Goal: Information Seeking & Learning: Learn about a topic

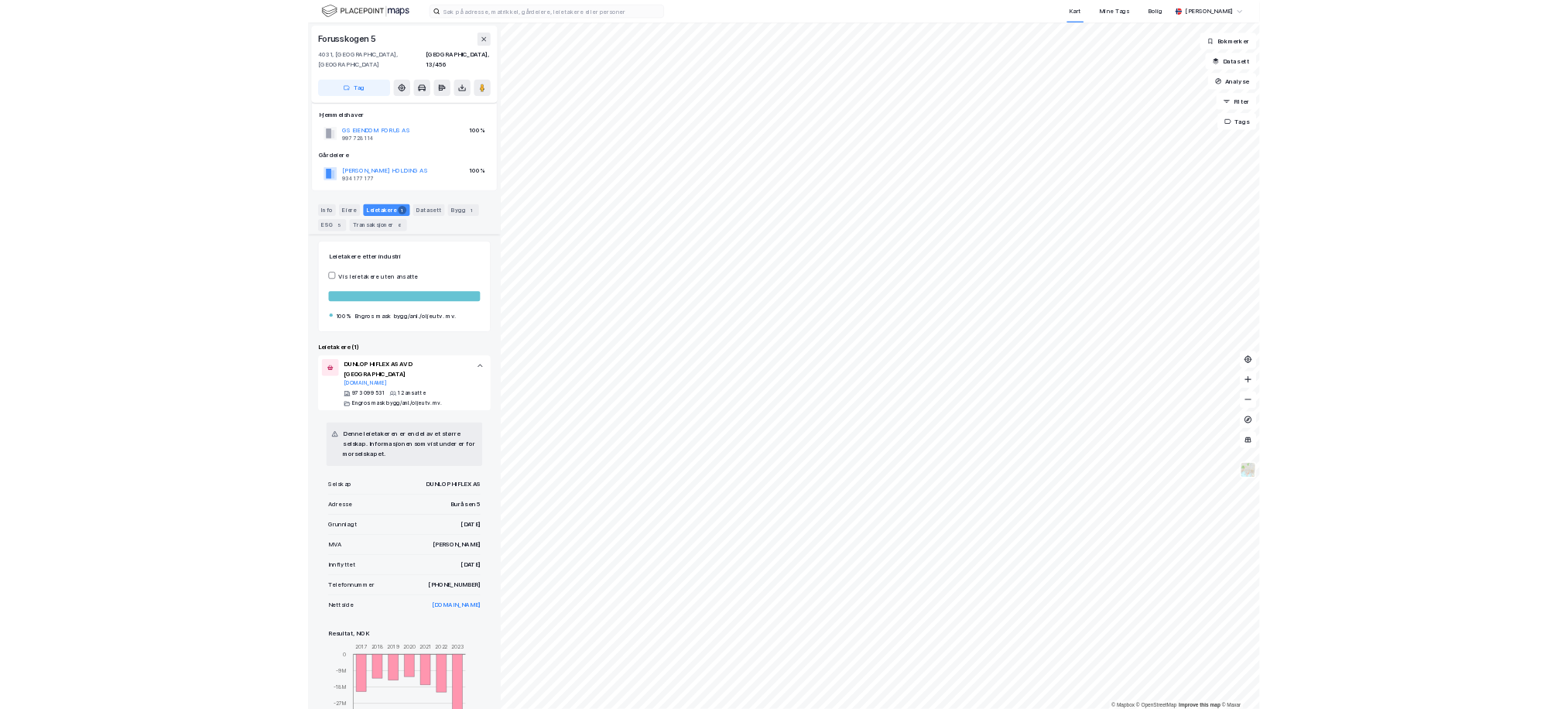
scroll to position [261, 0]
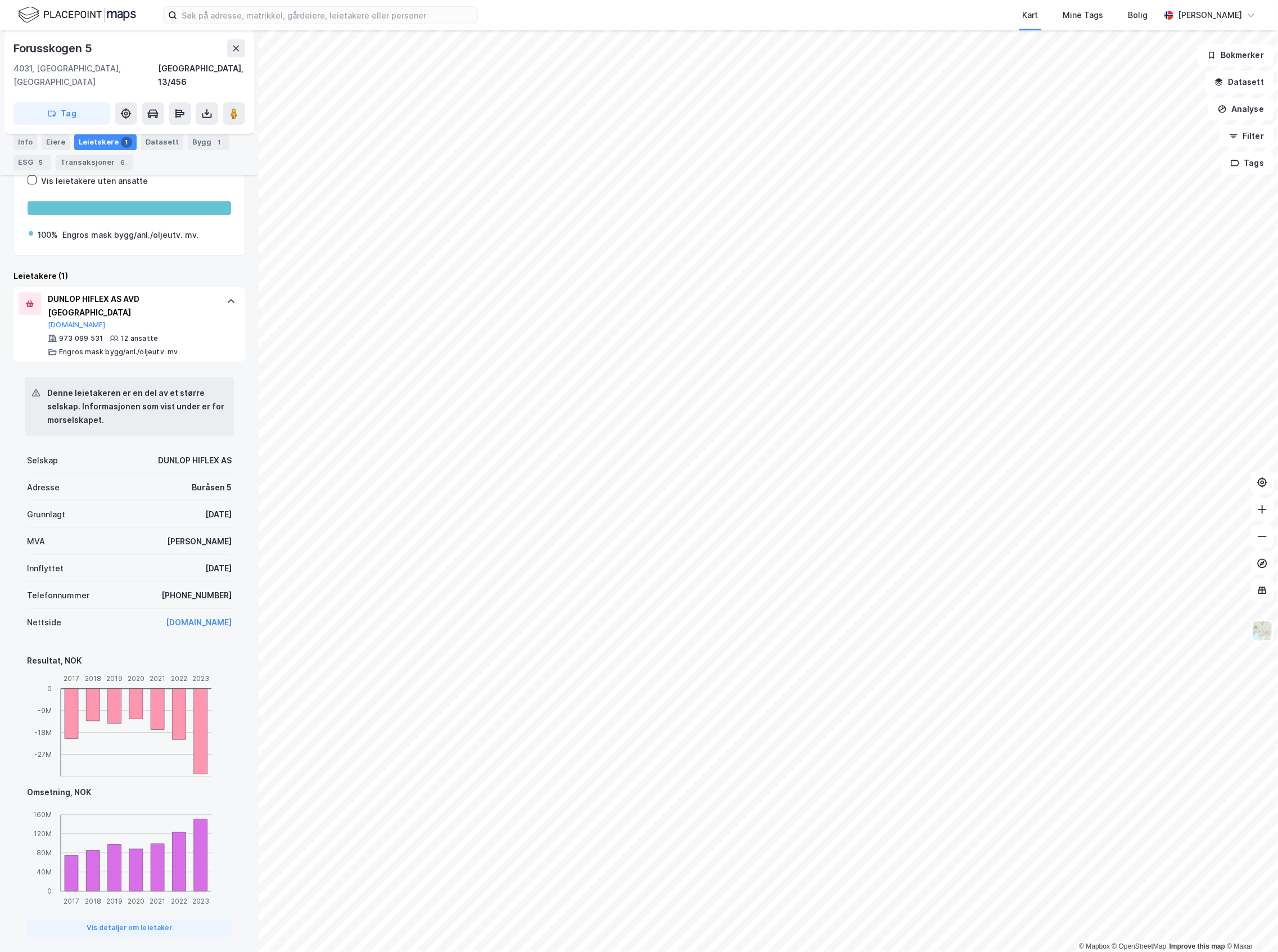
click at [117, 19] on img at bounding box center [77, 15] width 118 height 20
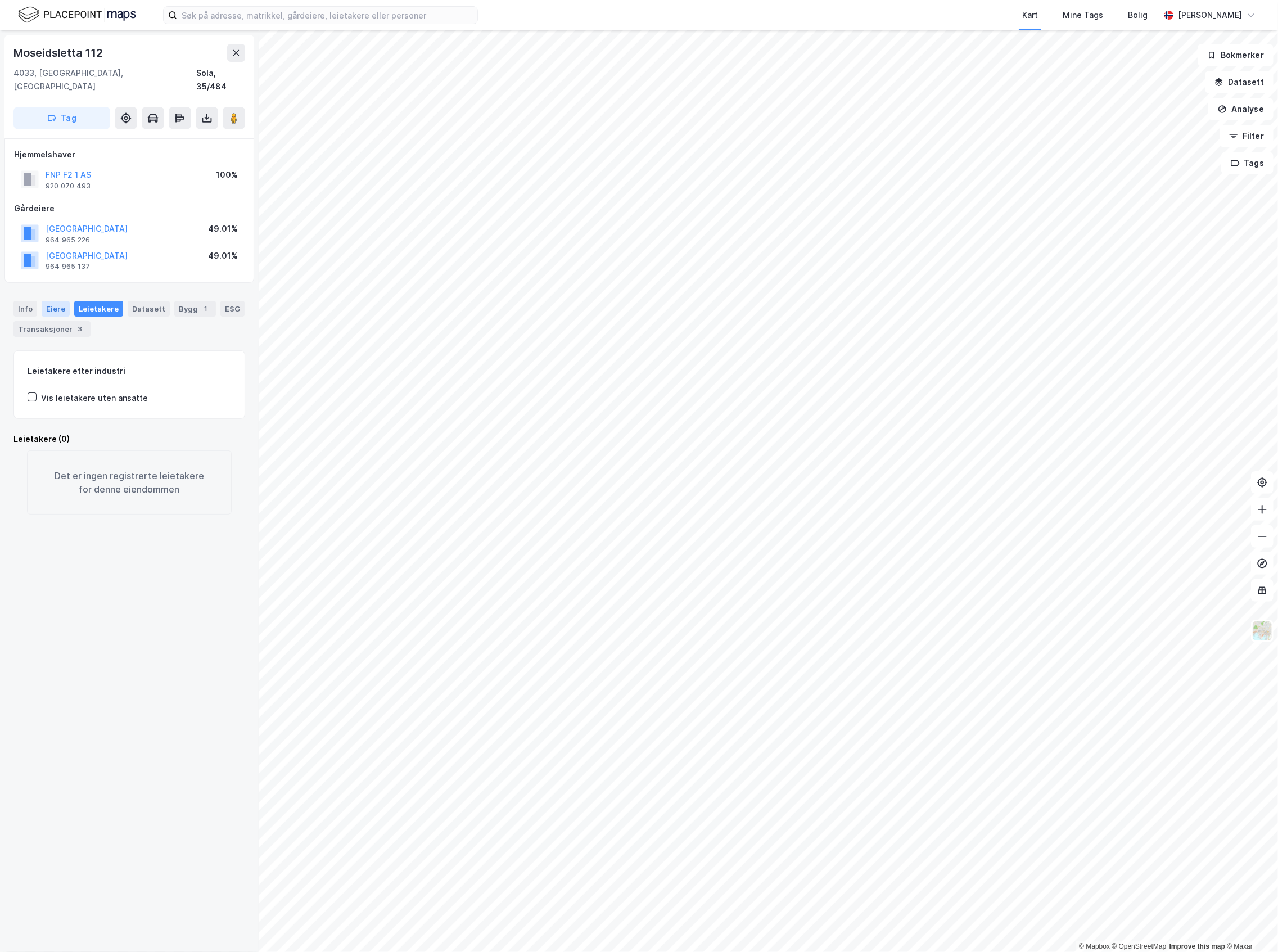
click at [49, 301] on div "Eiere" at bounding box center [56, 308] width 28 height 16
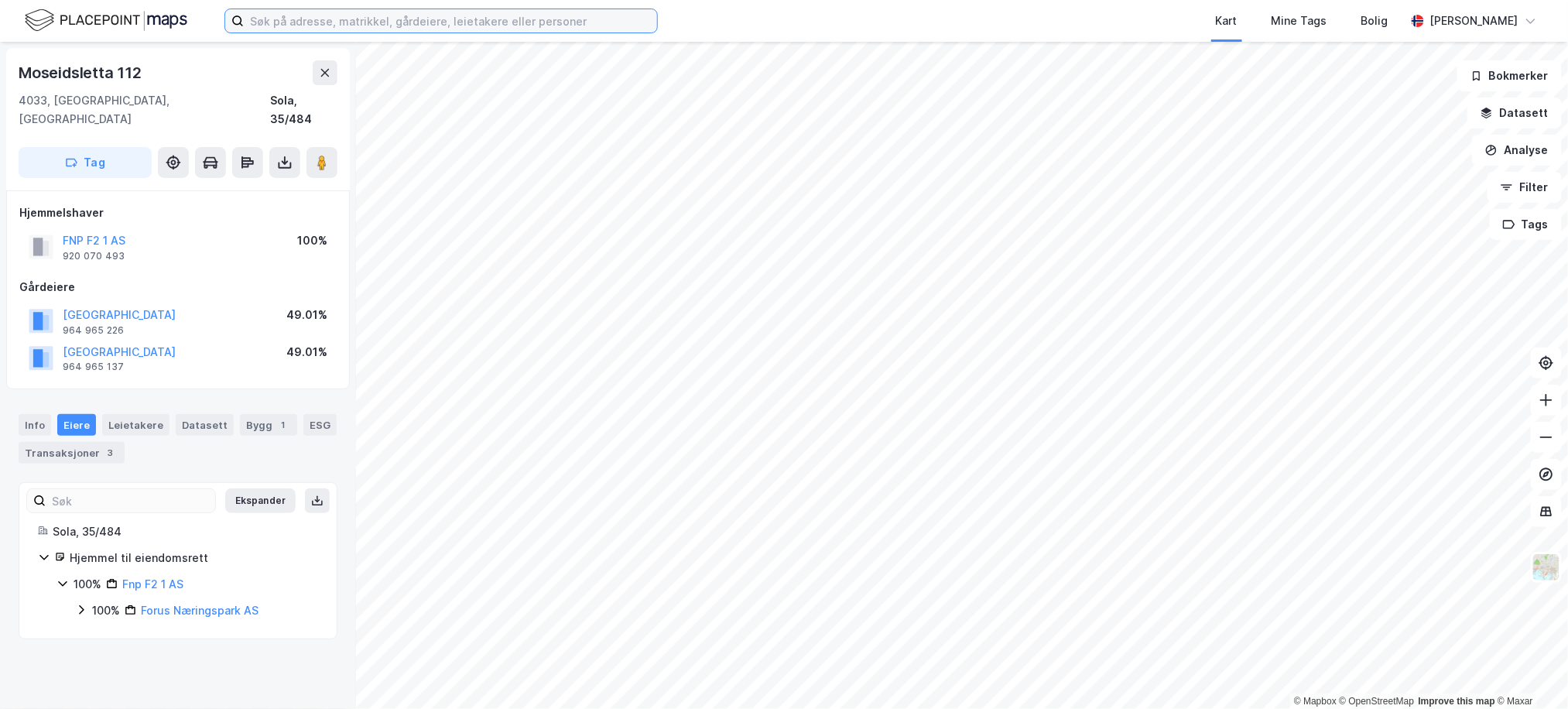
click at [311, 20] on input at bounding box center [450, 21] width 413 height 23
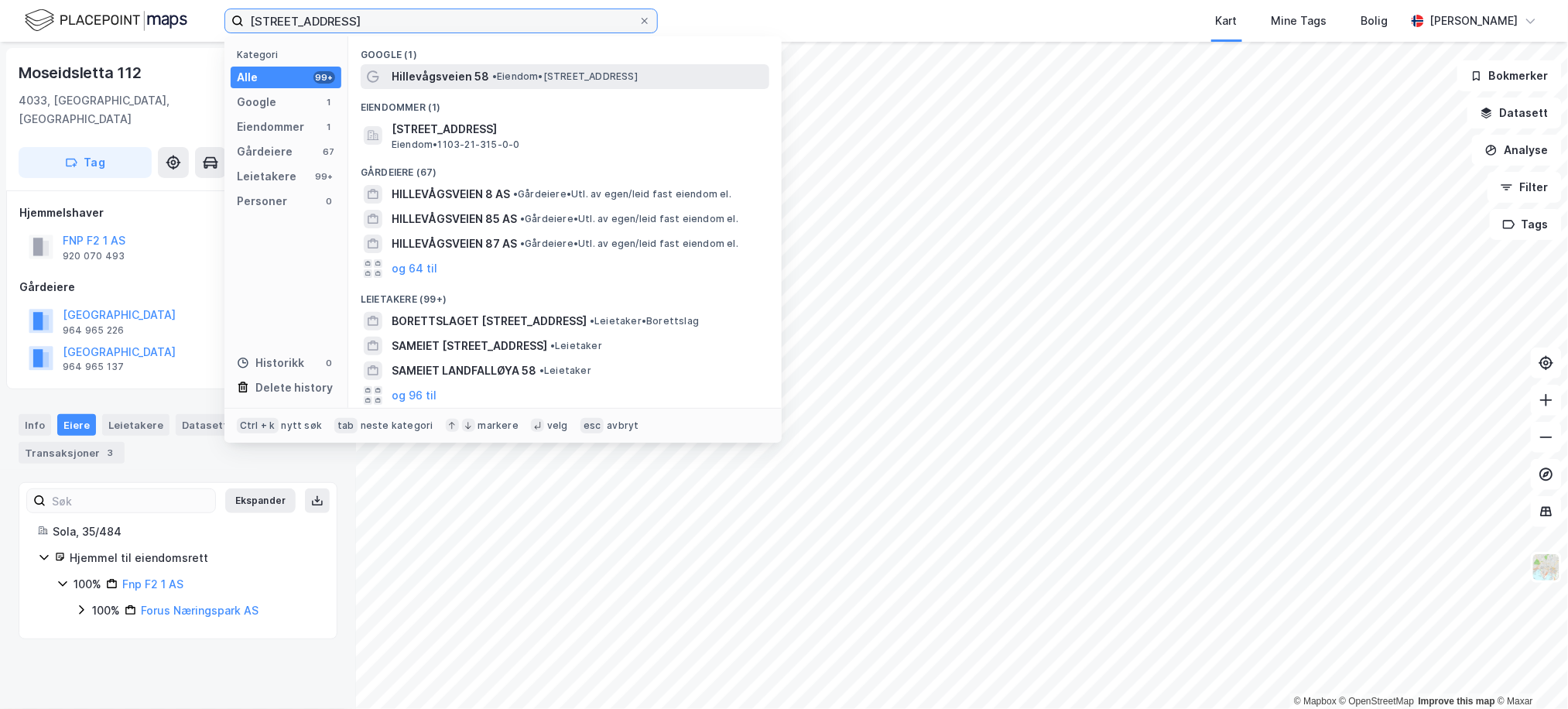
type input "hillevågsveien 58"
click at [492, 75] on span "•" at bounding box center [495, 76] width 5 height 12
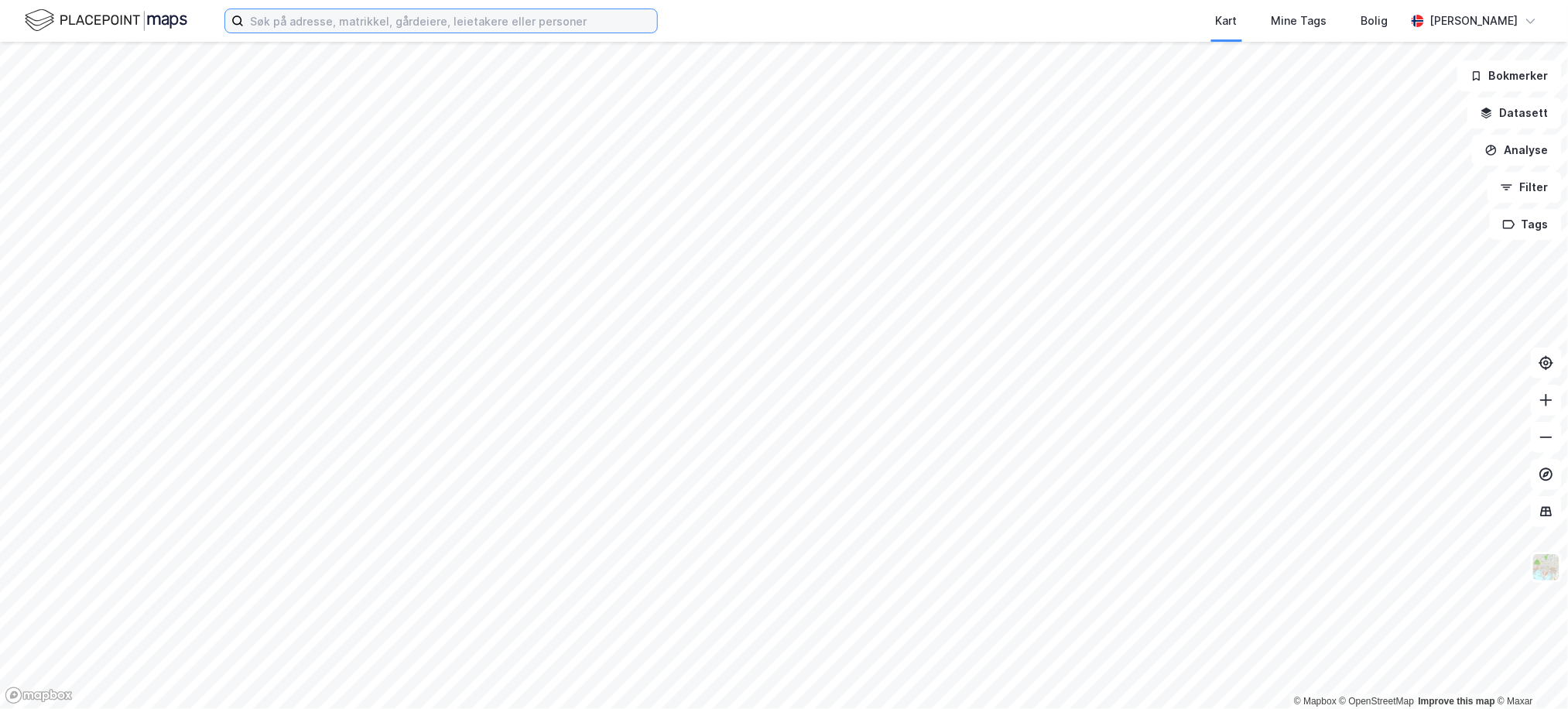
click at [408, 25] on input at bounding box center [450, 21] width 413 height 23
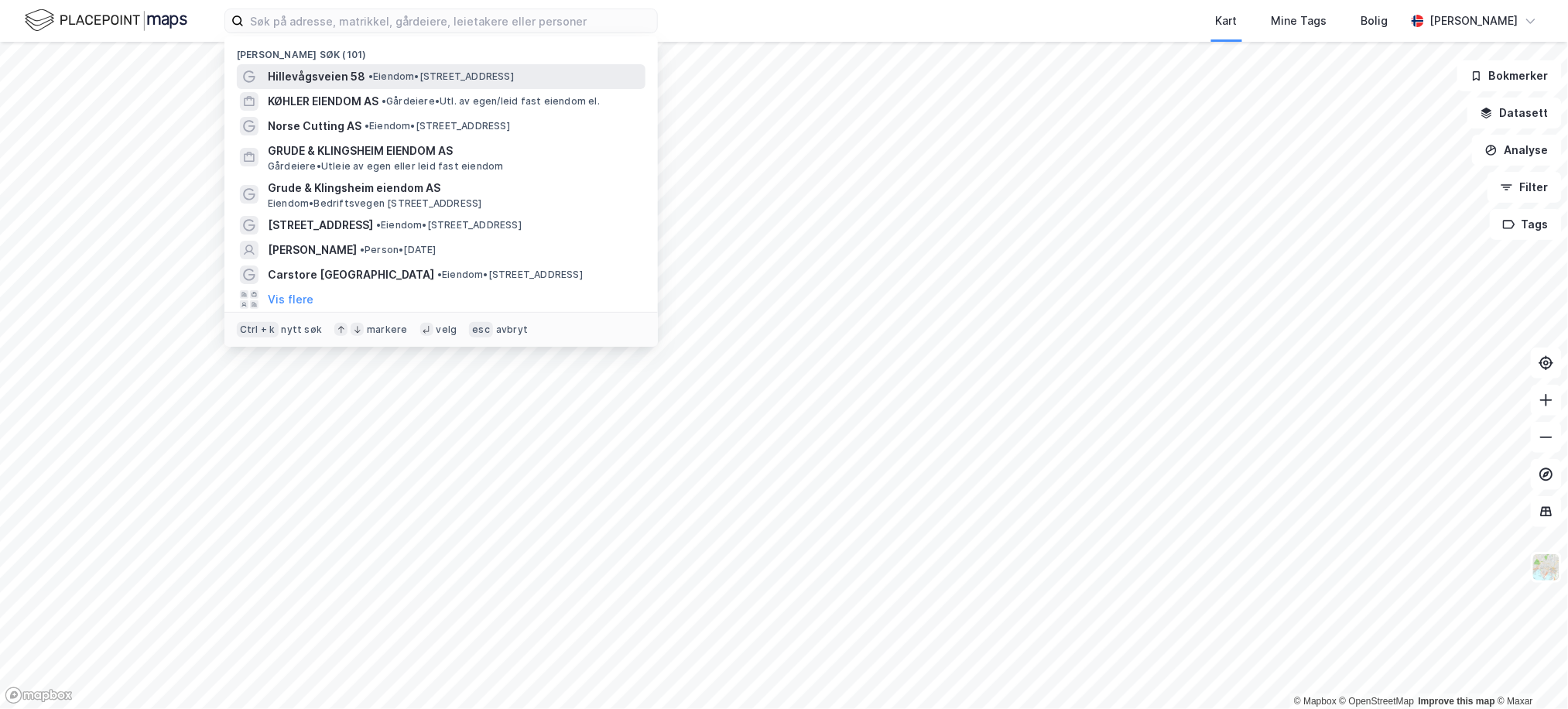
click at [404, 71] on span "• Eiendom • [STREET_ADDRESS]" at bounding box center [441, 76] width 145 height 12
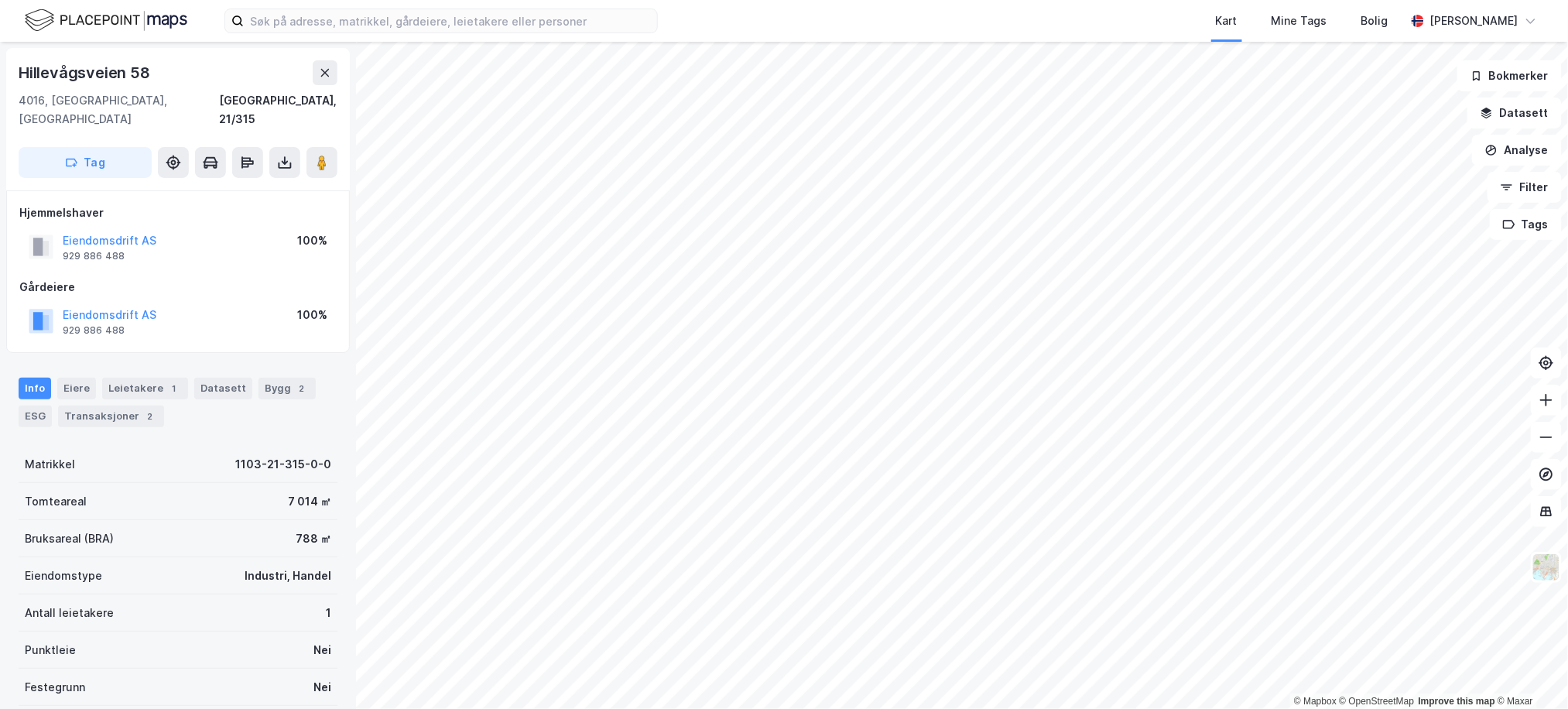
click at [101, 9] on img at bounding box center [105, 21] width 162 height 27
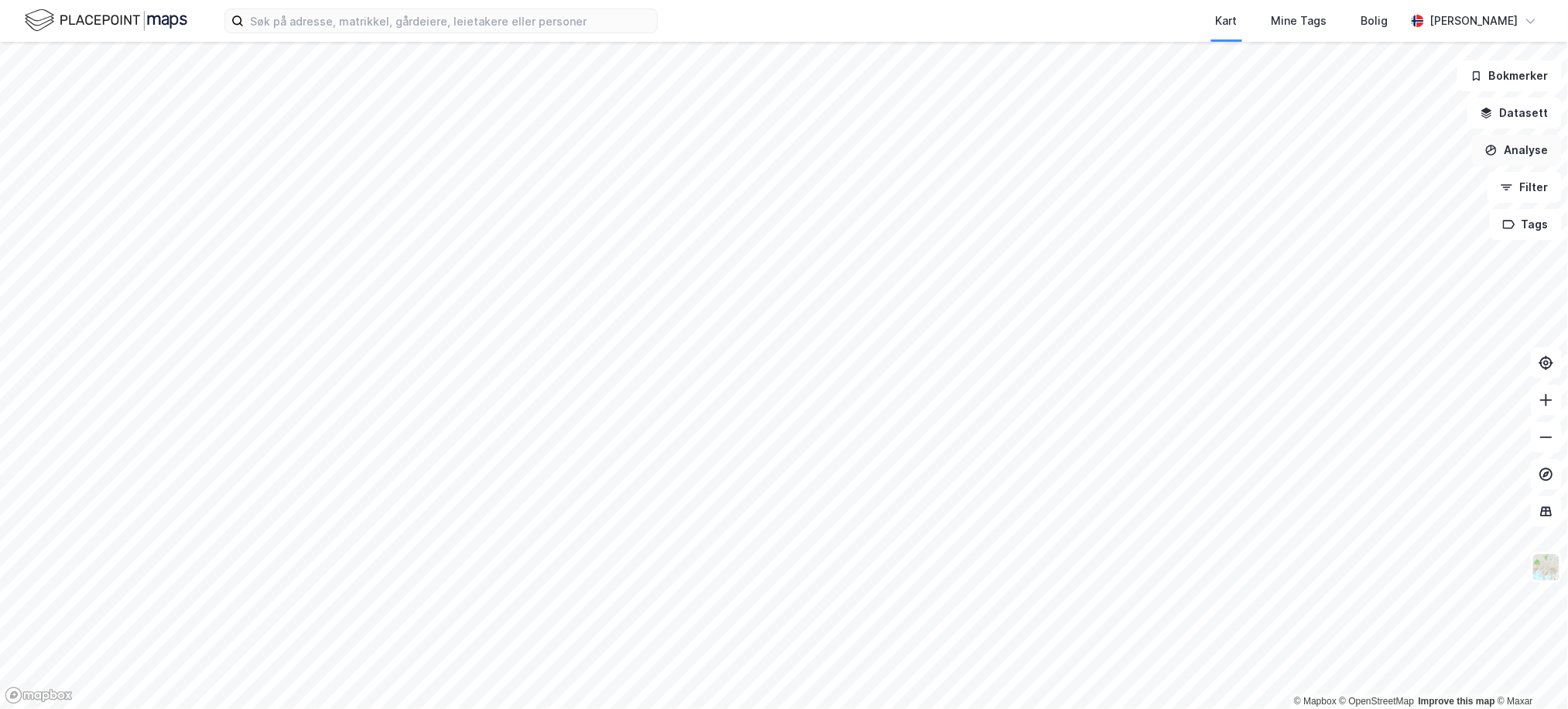
click at [1523, 144] on button "Analyse" at bounding box center [1517, 150] width 90 height 31
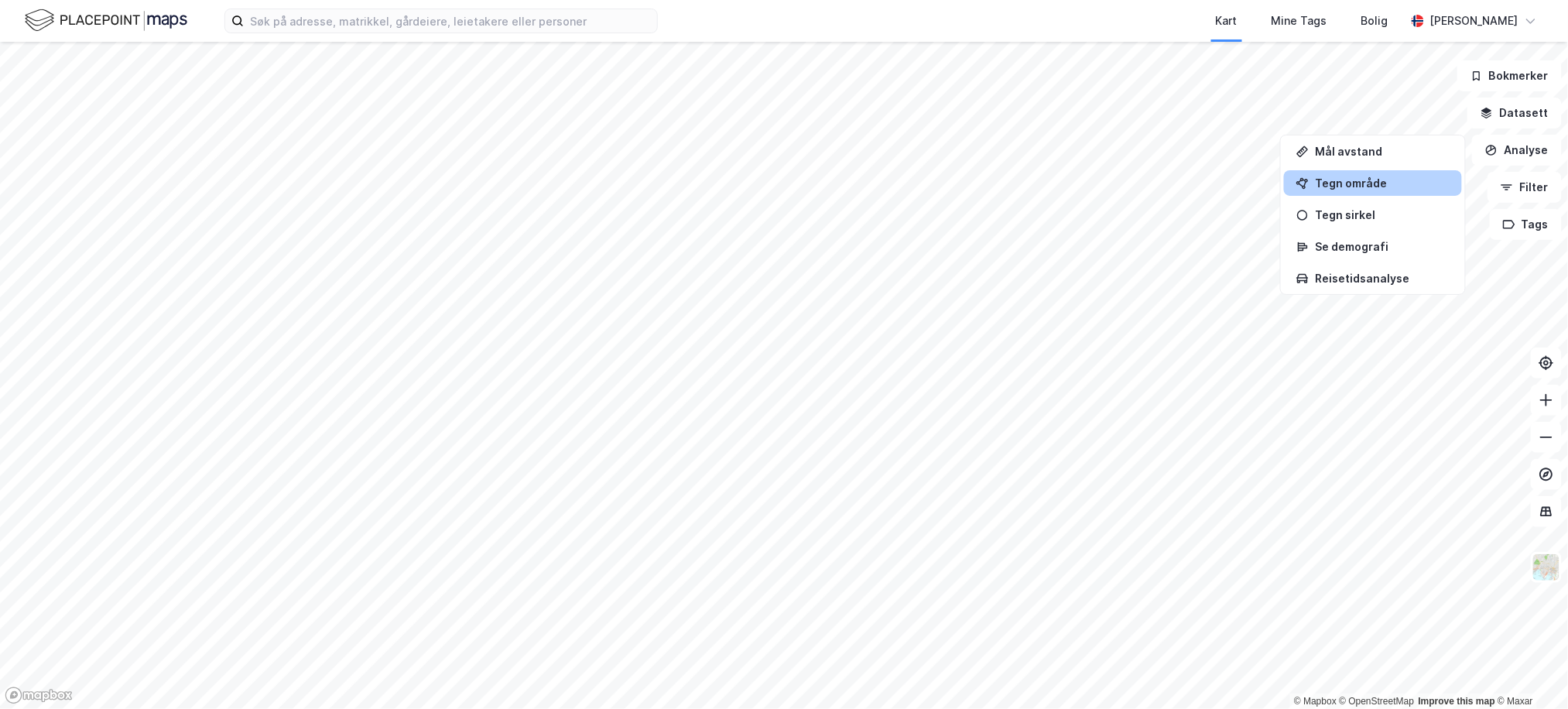
click at [1413, 174] on div "Tegn område" at bounding box center [1373, 183] width 178 height 26
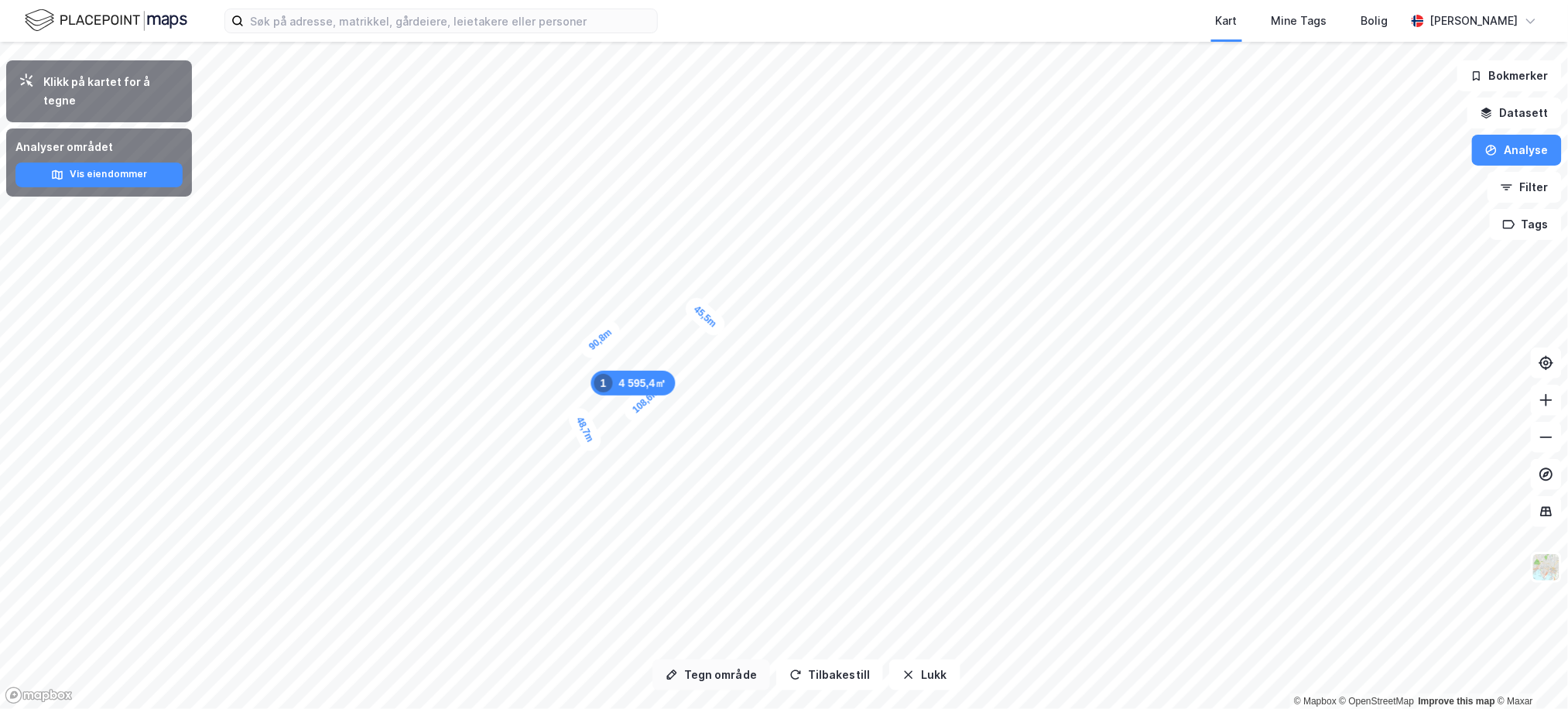
click at [722, 675] on button "Tegn område" at bounding box center [711, 675] width 117 height 31
click at [1506, 118] on button "Datasett" at bounding box center [1515, 113] width 94 height 31
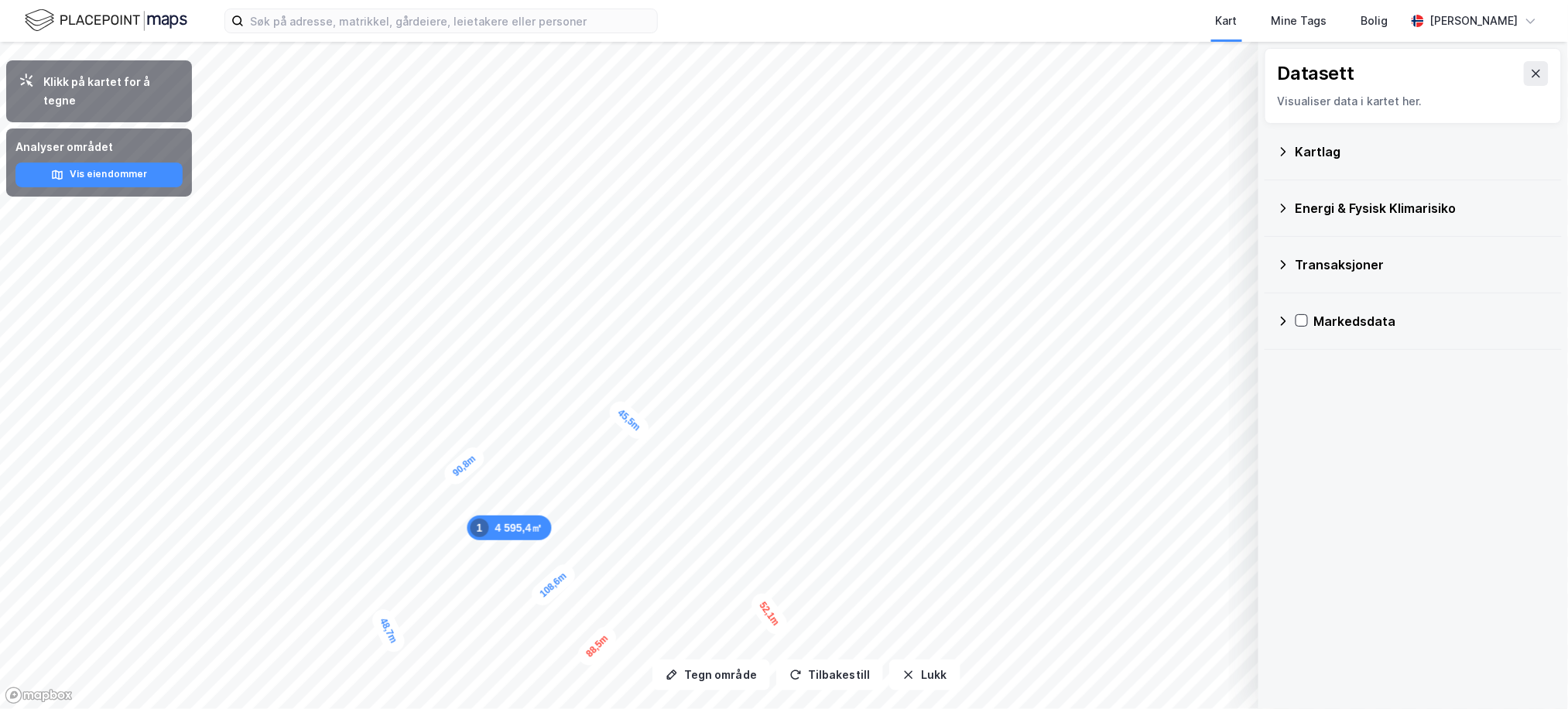
click at [1344, 161] on div "Kartlag" at bounding box center [1413, 152] width 273 height 37
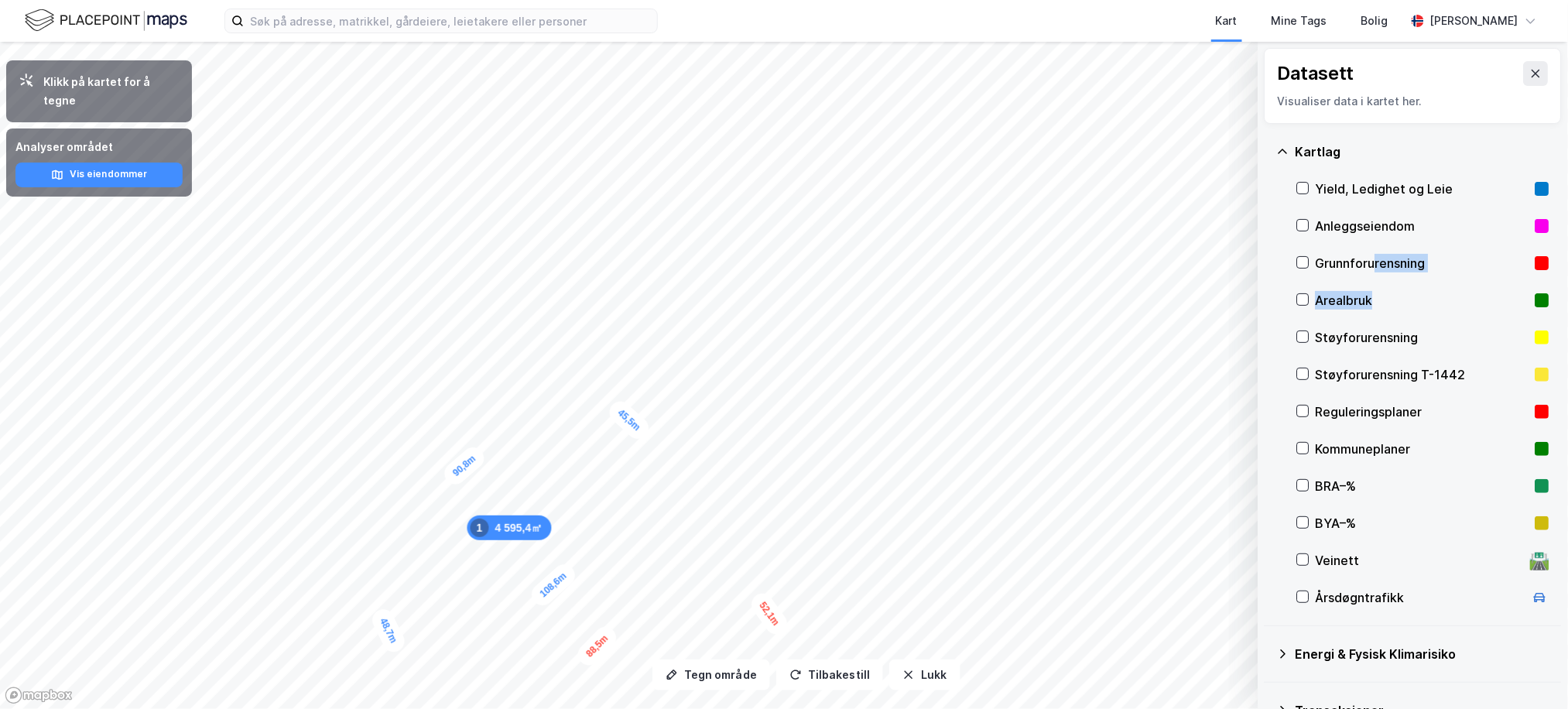
drag, startPoint x: 1372, startPoint y: 279, endPoint x: 1379, endPoint y: 303, distance: 25.0
click at [1379, 302] on div "Yield, Ledighet og Leie Anleggseiendom Grunnforurensning Arealbruk Støyforurens…" at bounding box center [1423, 393] width 253 height 446
click at [1381, 417] on div "Reguleringsplaner" at bounding box center [1423, 412] width 213 height 18
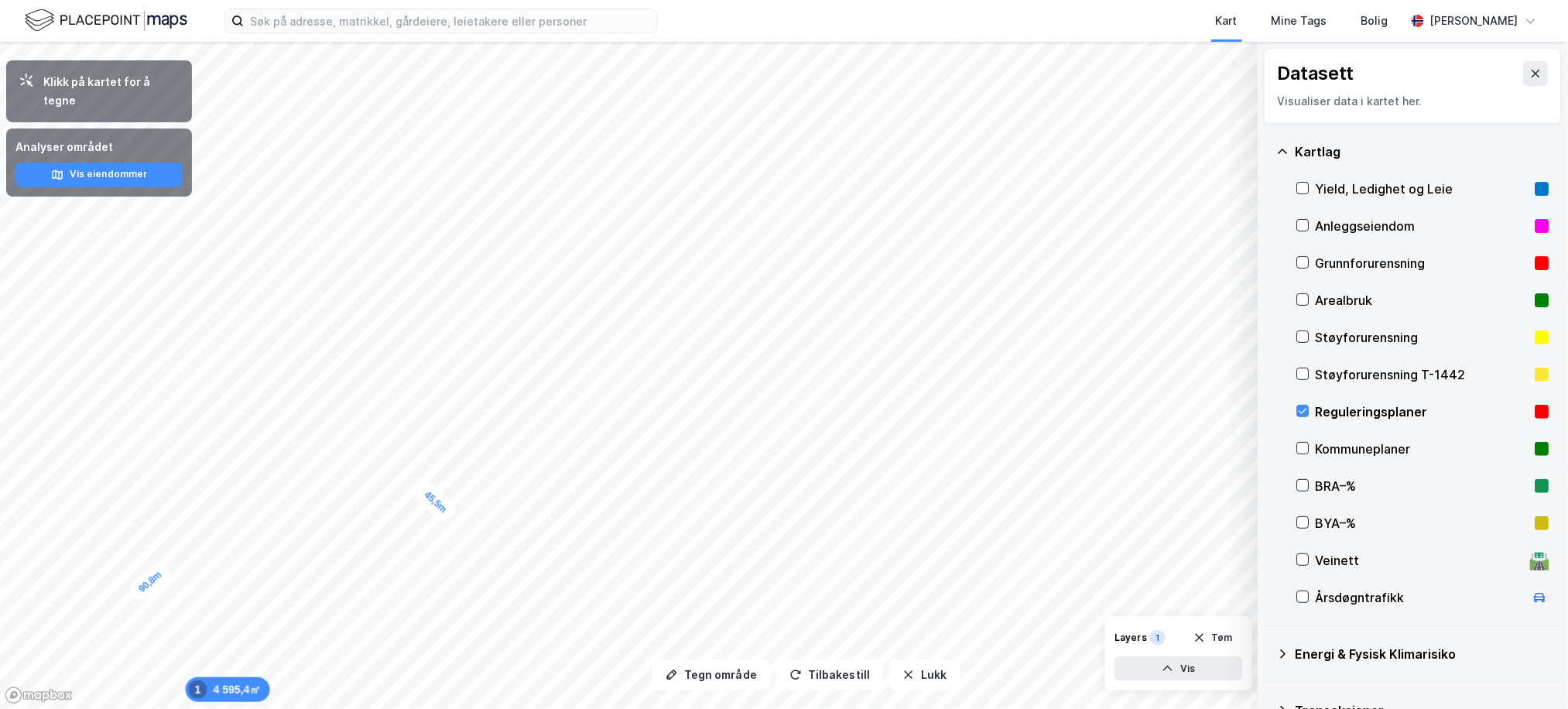
click at [1303, 418] on div at bounding box center [1303, 412] width 12 height 13
click at [925, 672] on button "Lukk" at bounding box center [925, 675] width 70 height 31
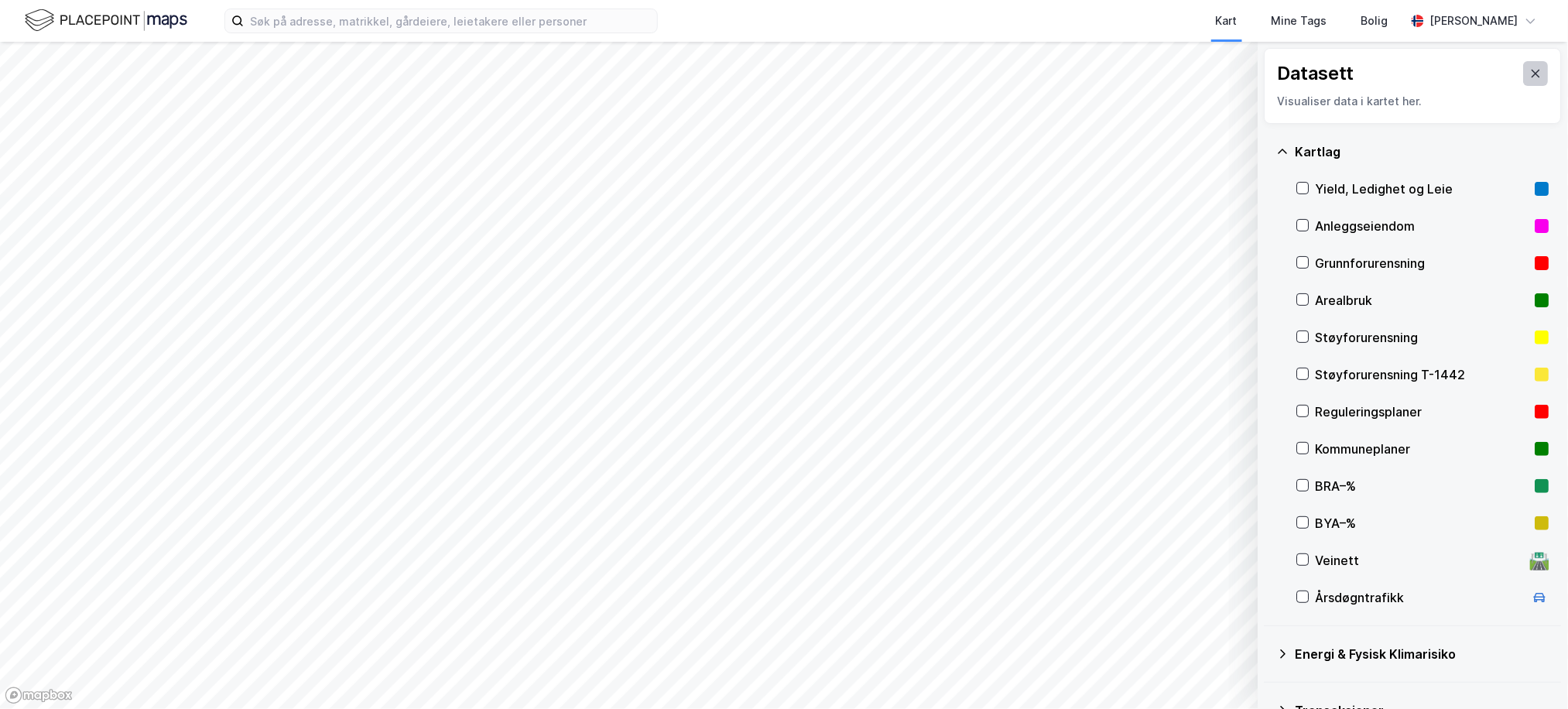
click at [1524, 62] on button at bounding box center [1536, 74] width 25 height 25
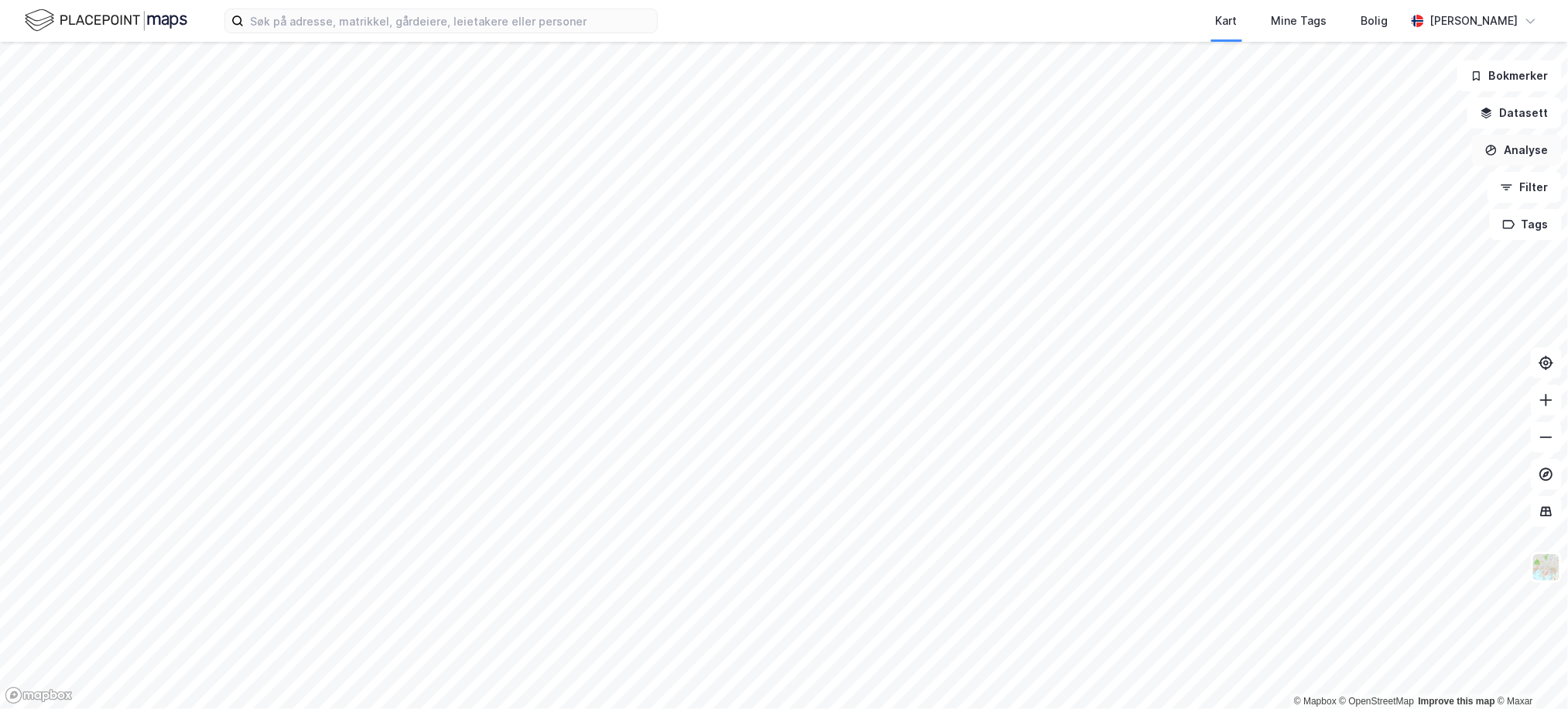
click at [1530, 147] on button "Analyse" at bounding box center [1517, 150] width 90 height 31
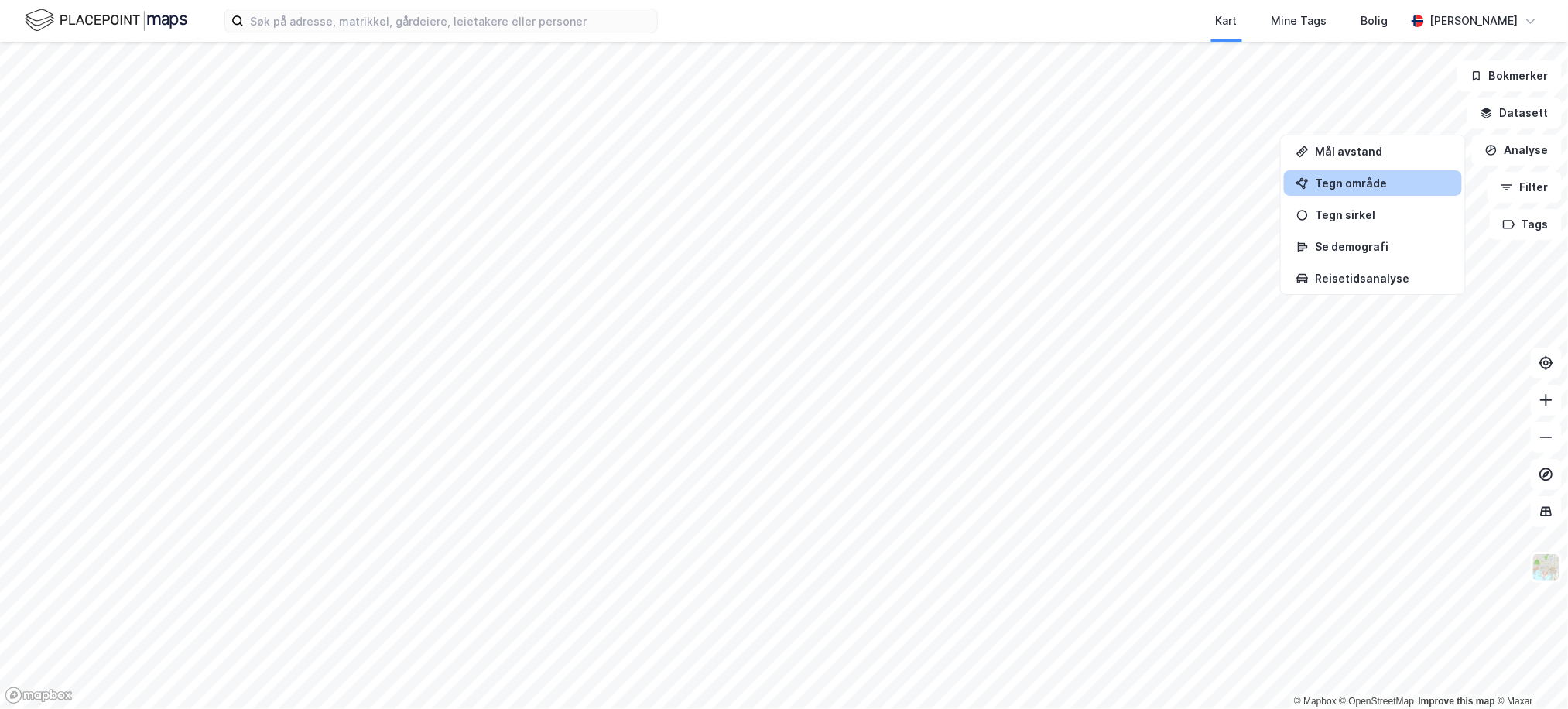
click at [1372, 182] on div "Tegn område" at bounding box center [1383, 183] width 135 height 13
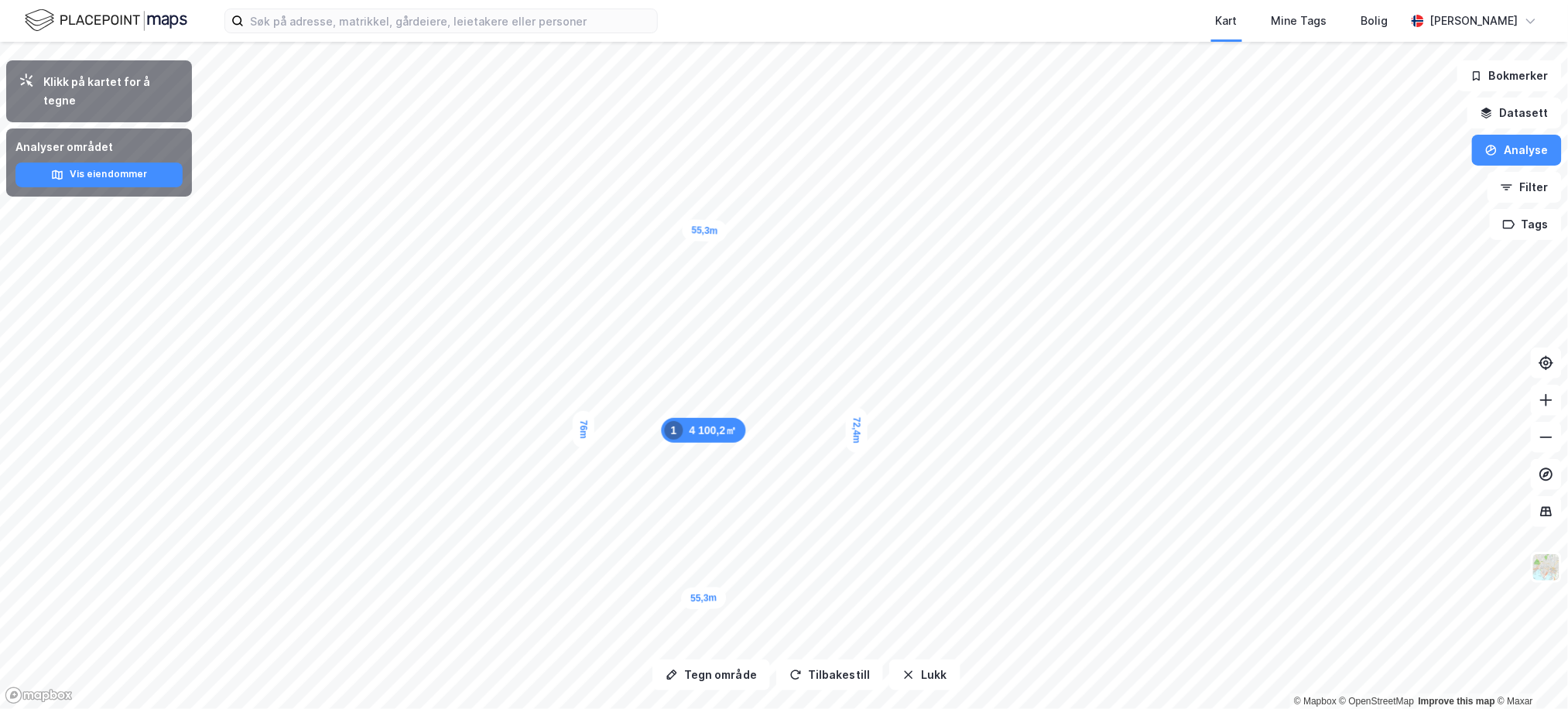
click at [797, 708] on html "Kart Mine Tags Bolig [PERSON_NAME] Tegn område Tilbakestill Lukk Klikk på karte…" at bounding box center [784, 354] width 1568 height 709
click at [1517, 118] on button "Datasett" at bounding box center [1515, 113] width 94 height 31
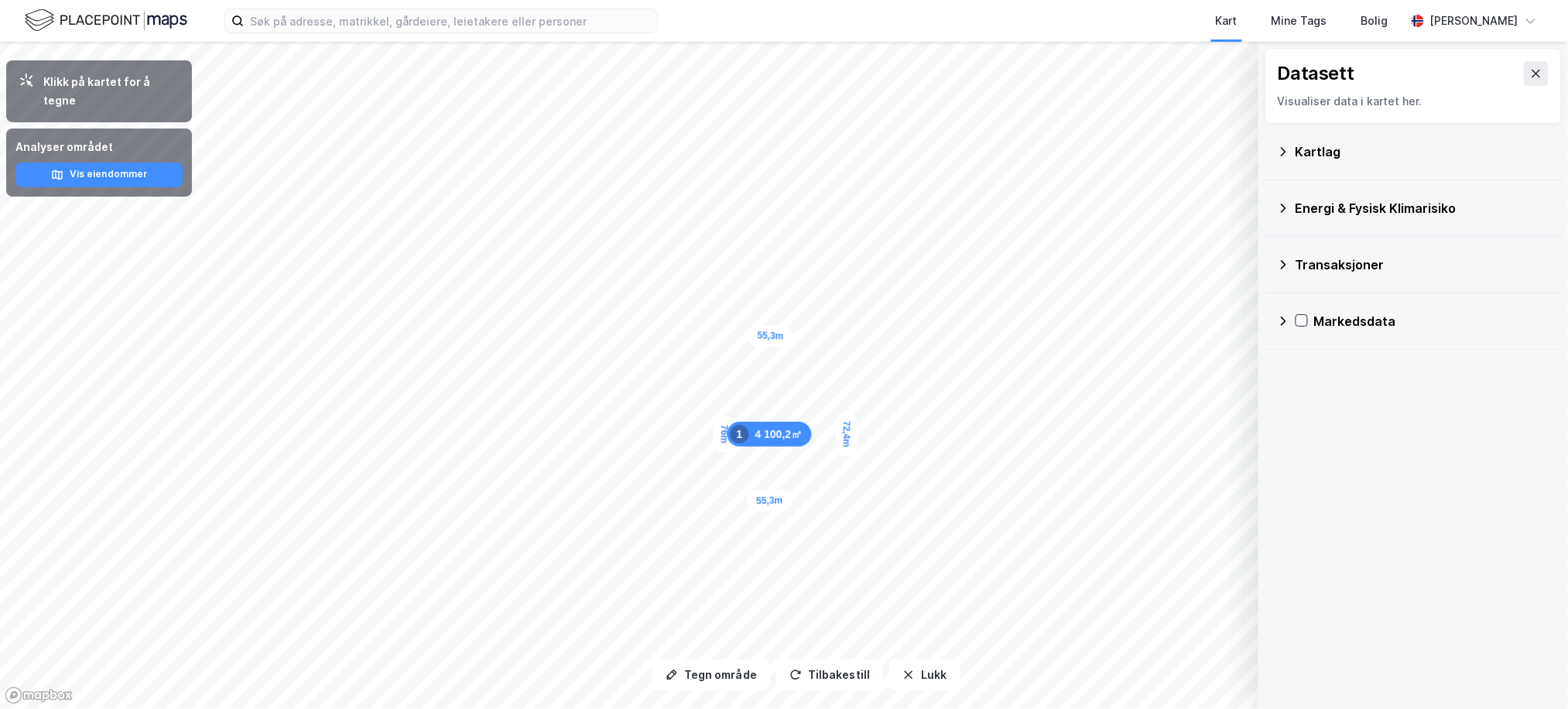
click at [1364, 167] on div "Kartlag" at bounding box center [1413, 152] width 273 height 37
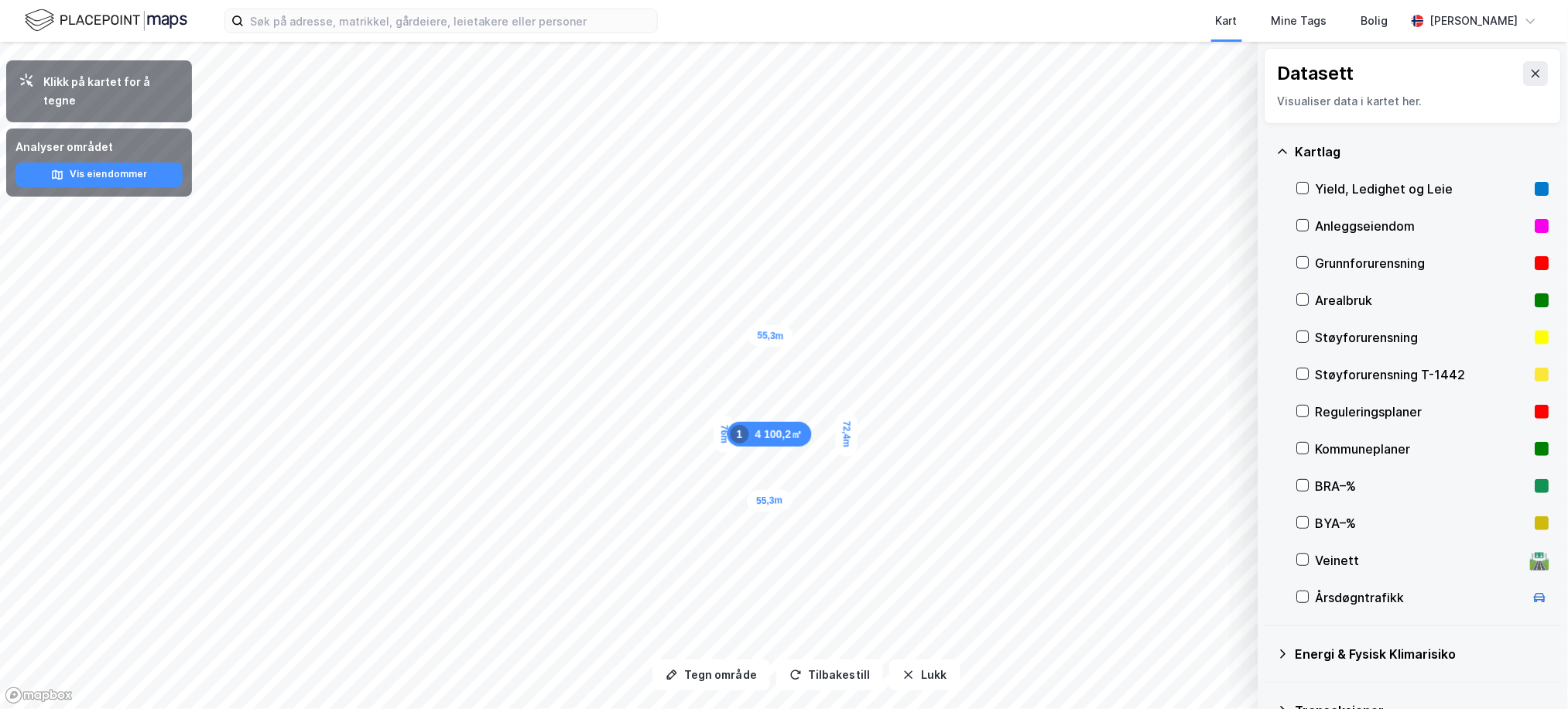
click at [1391, 421] on div "Reguleringsplaner" at bounding box center [1423, 412] width 253 height 37
click at [922, 672] on button "Lukk" at bounding box center [925, 675] width 70 height 31
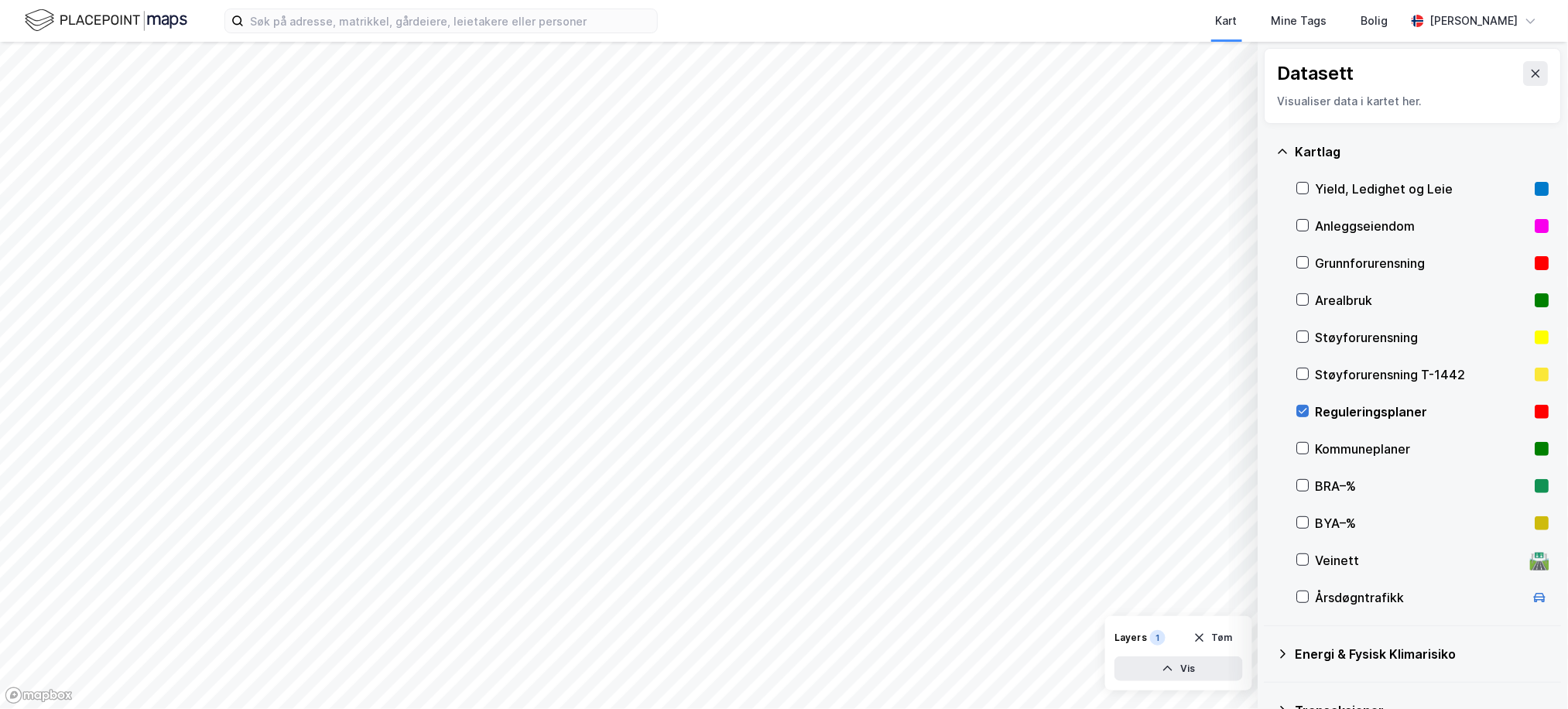
click at [1301, 416] on icon at bounding box center [1303, 412] width 11 height 11
click at [1516, 86] on div "Datasett Visualiser data i kartet her." at bounding box center [1414, 86] width 297 height 76
click at [1530, 78] on icon at bounding box center [1536, 73] width 12 height 12
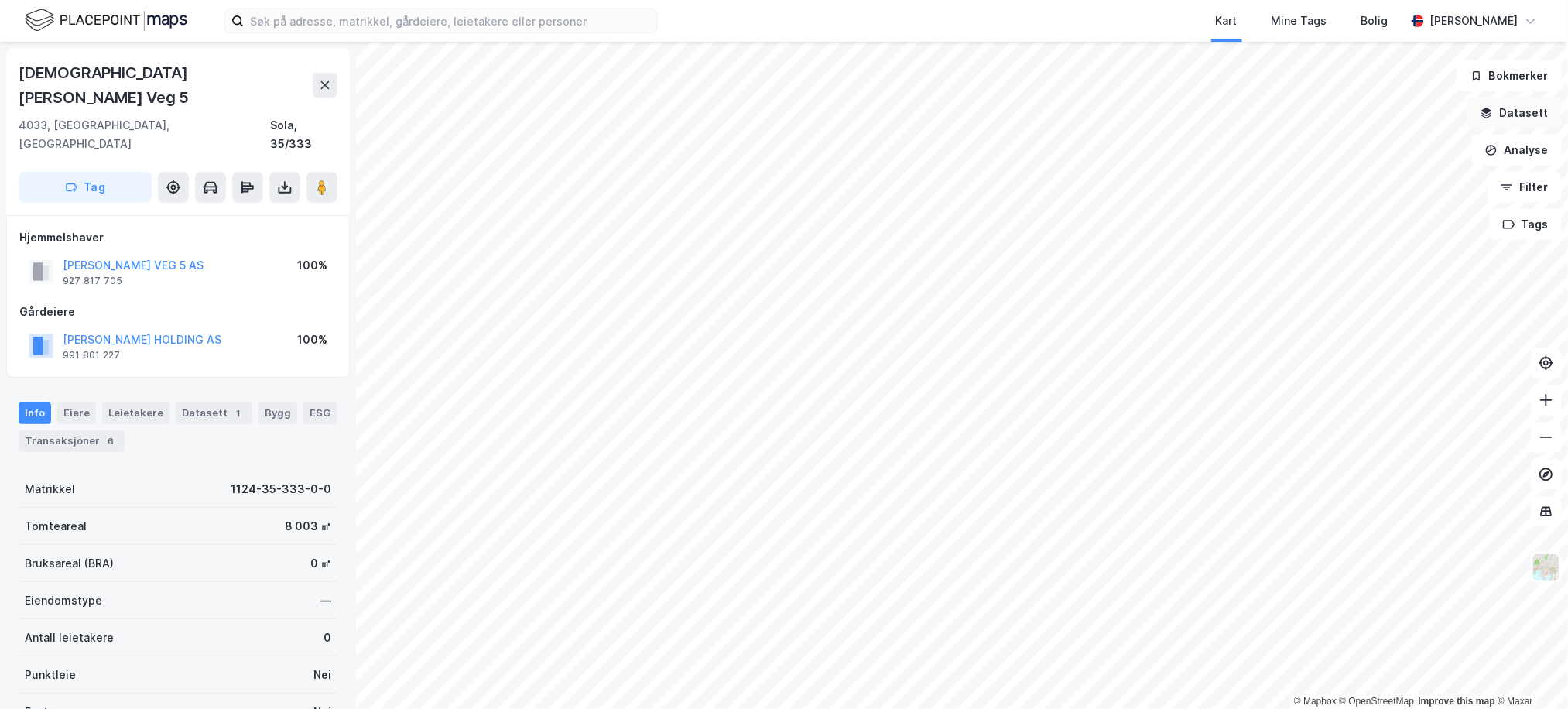
click at [1515, 116] on button "Datasett" at bounding box center [1515, 113] width 94 height 31
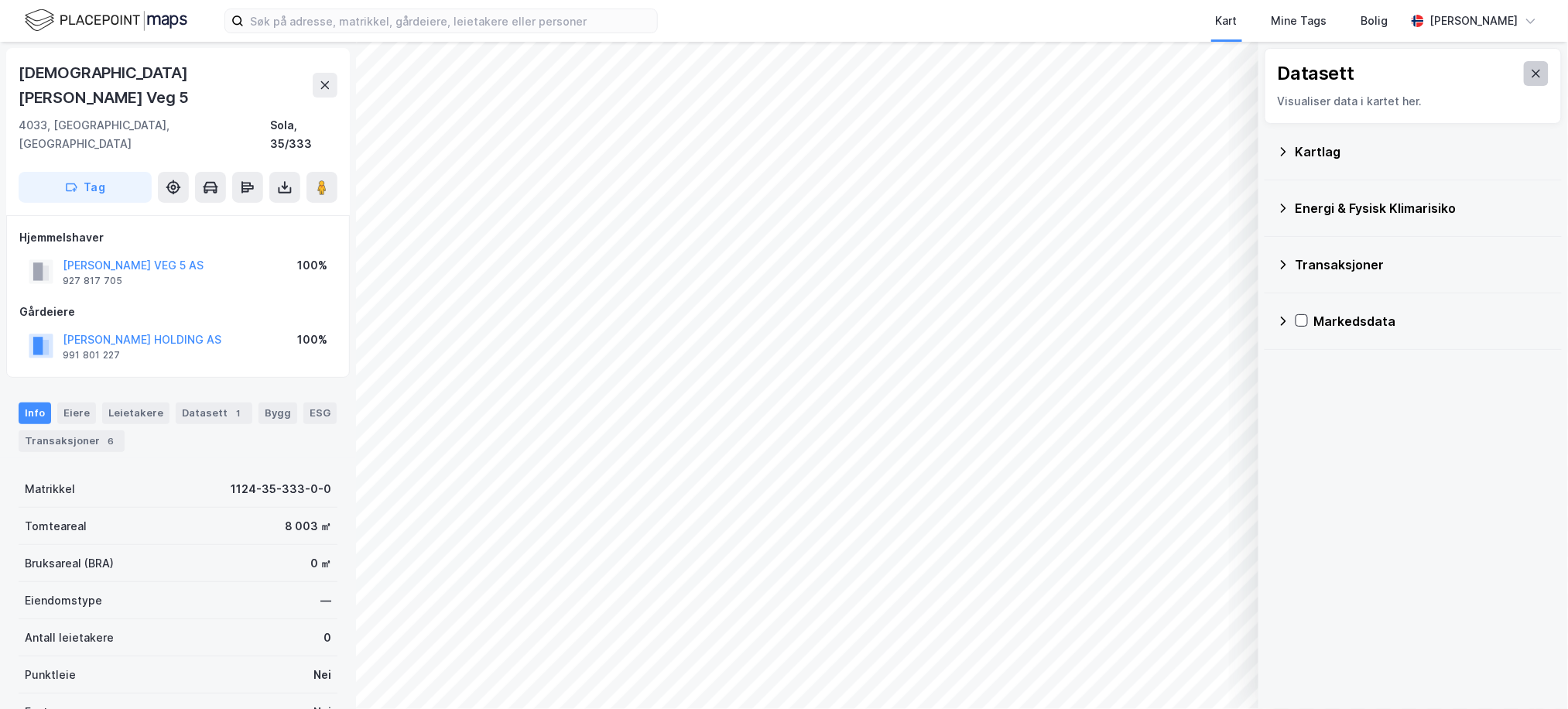
click at [1530, 75] on icon at bounding box center [1536, 73] width 12 height 12
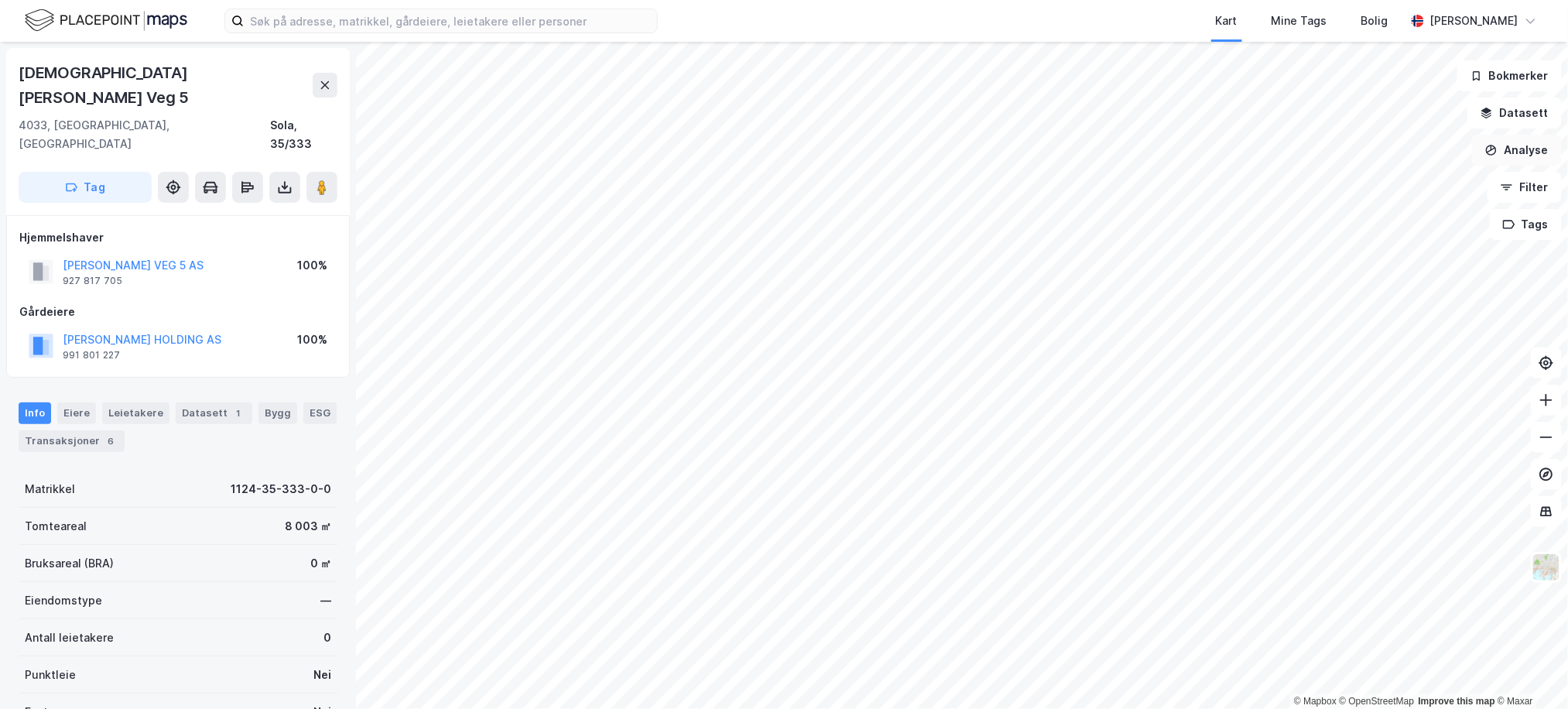
click at [1518, 149] on button "Analyse" at bounding box center [1517, 150] width 90 height 31
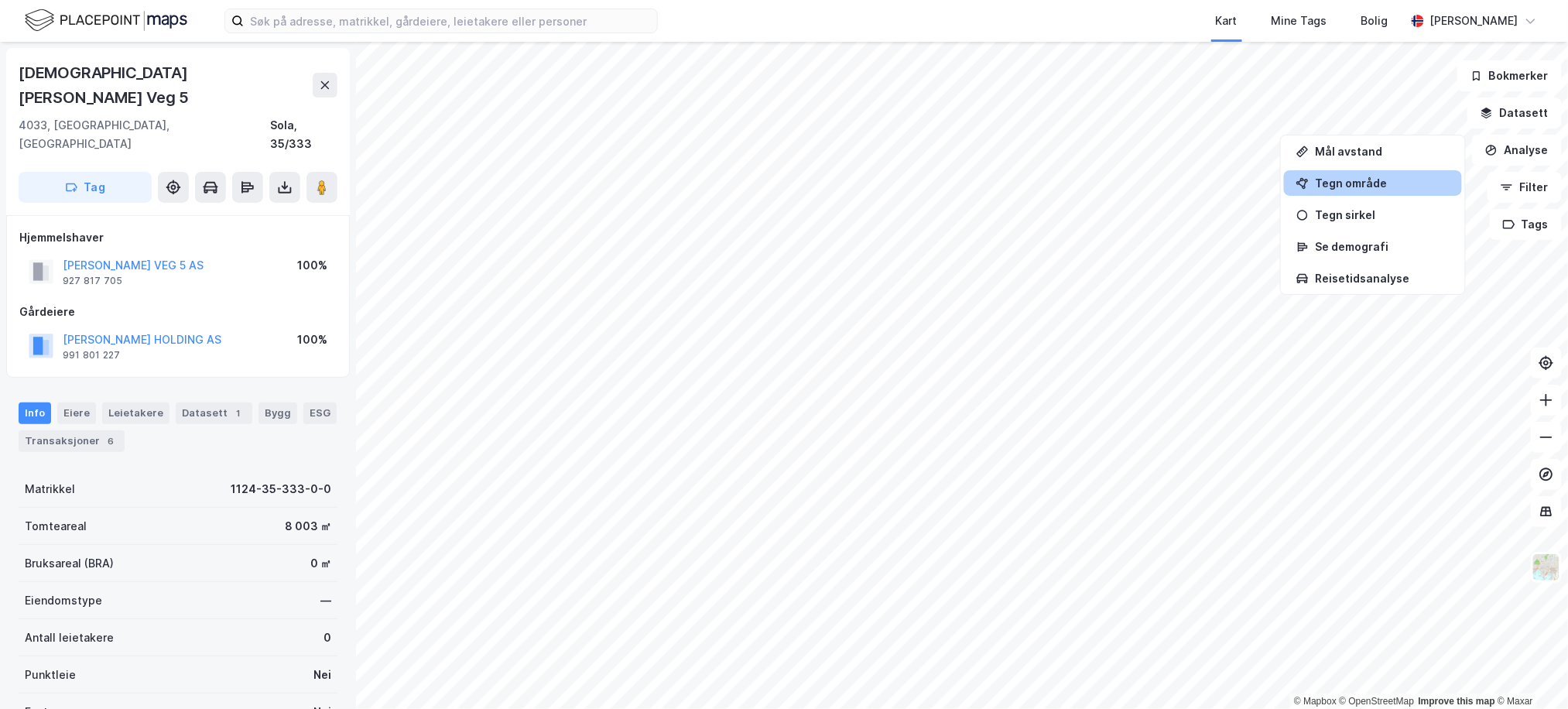
click at [1403, 185] on div "Tegn område" at bounding box center [1383, 183] width 135 height 13
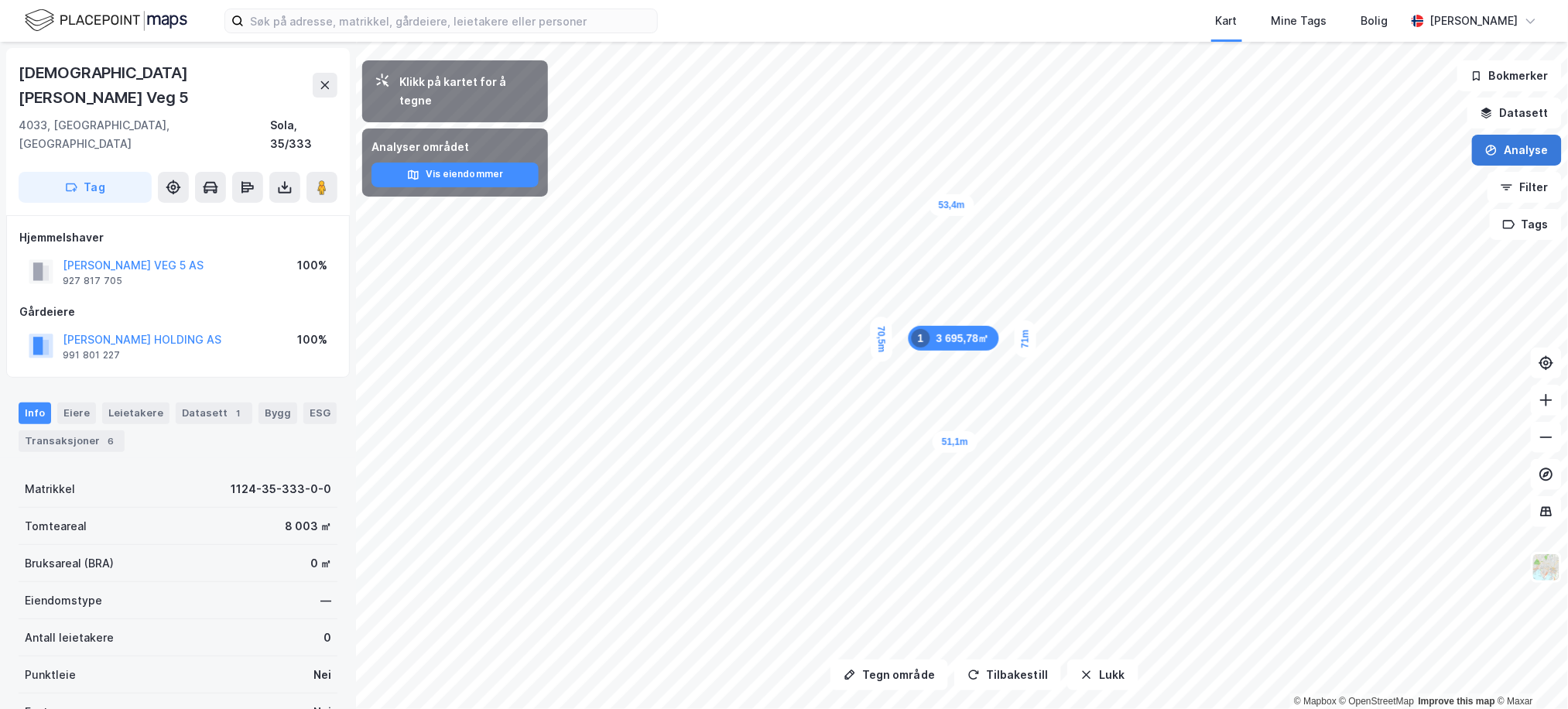
click at [1502, 148] on button "Analyse" at bounding box center [1517, 150] width 90 height 31
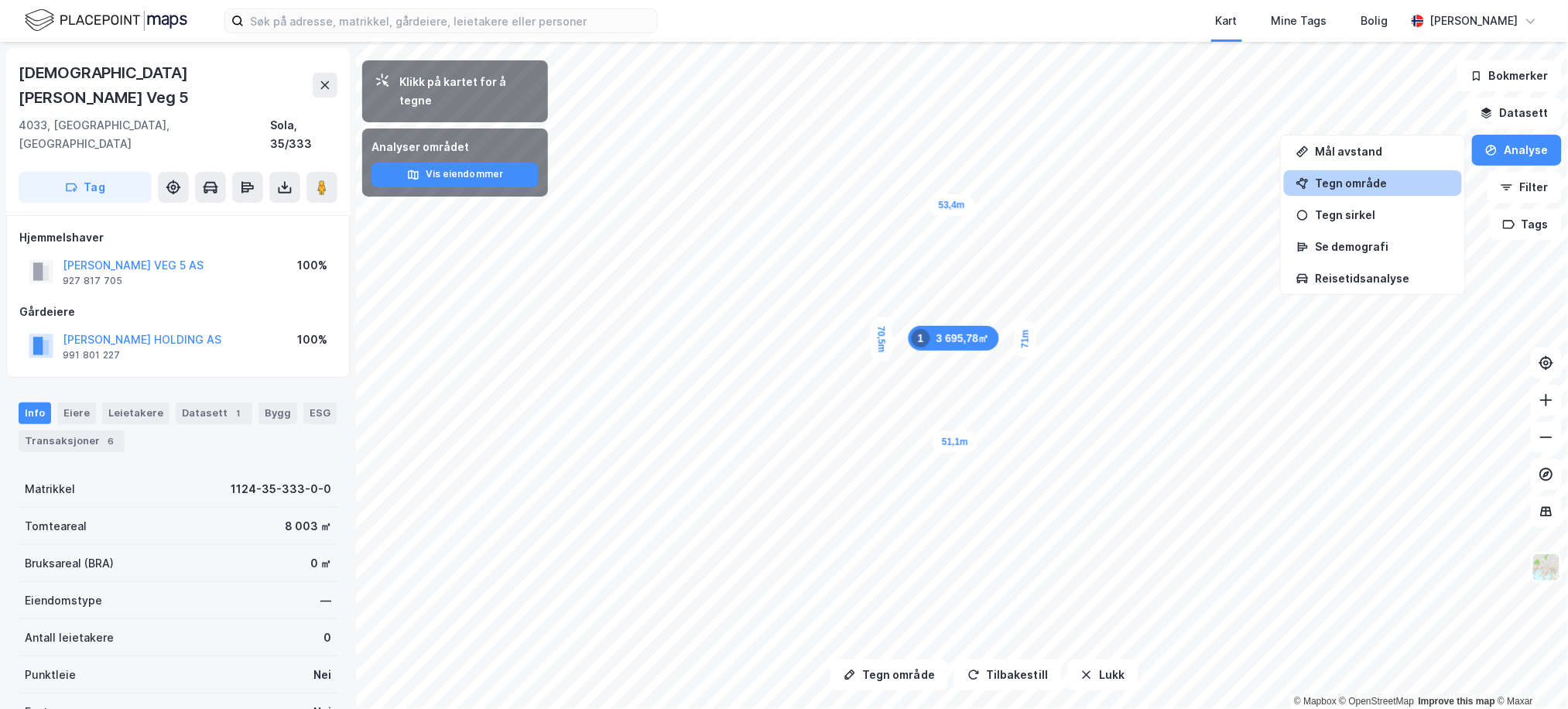
click at [1385, 185] on div "Tegn område" at bounding box center [1383, 183] width 135 height 13
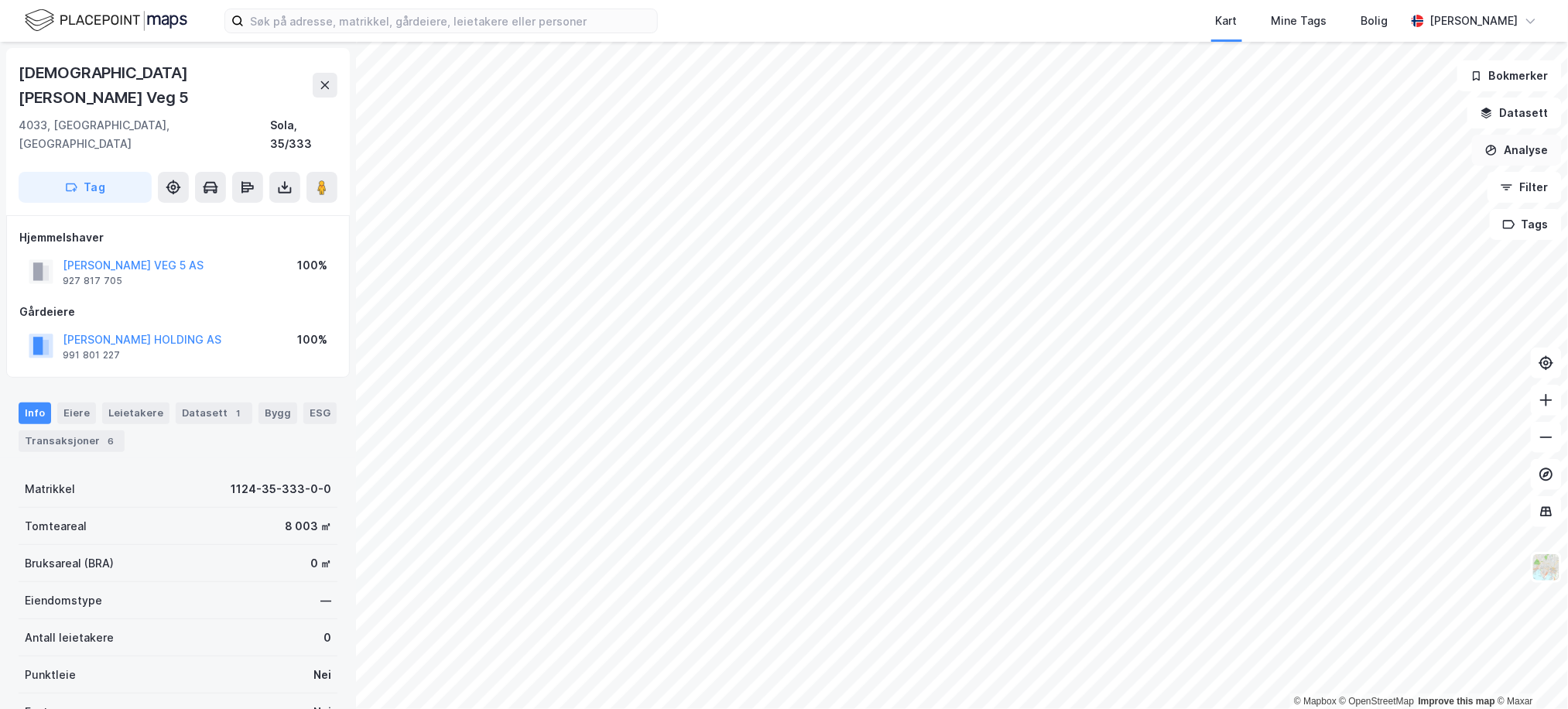
click at [1518, 154] on button "Analyse" at bounding box center [1517, 150] width 90 height 31
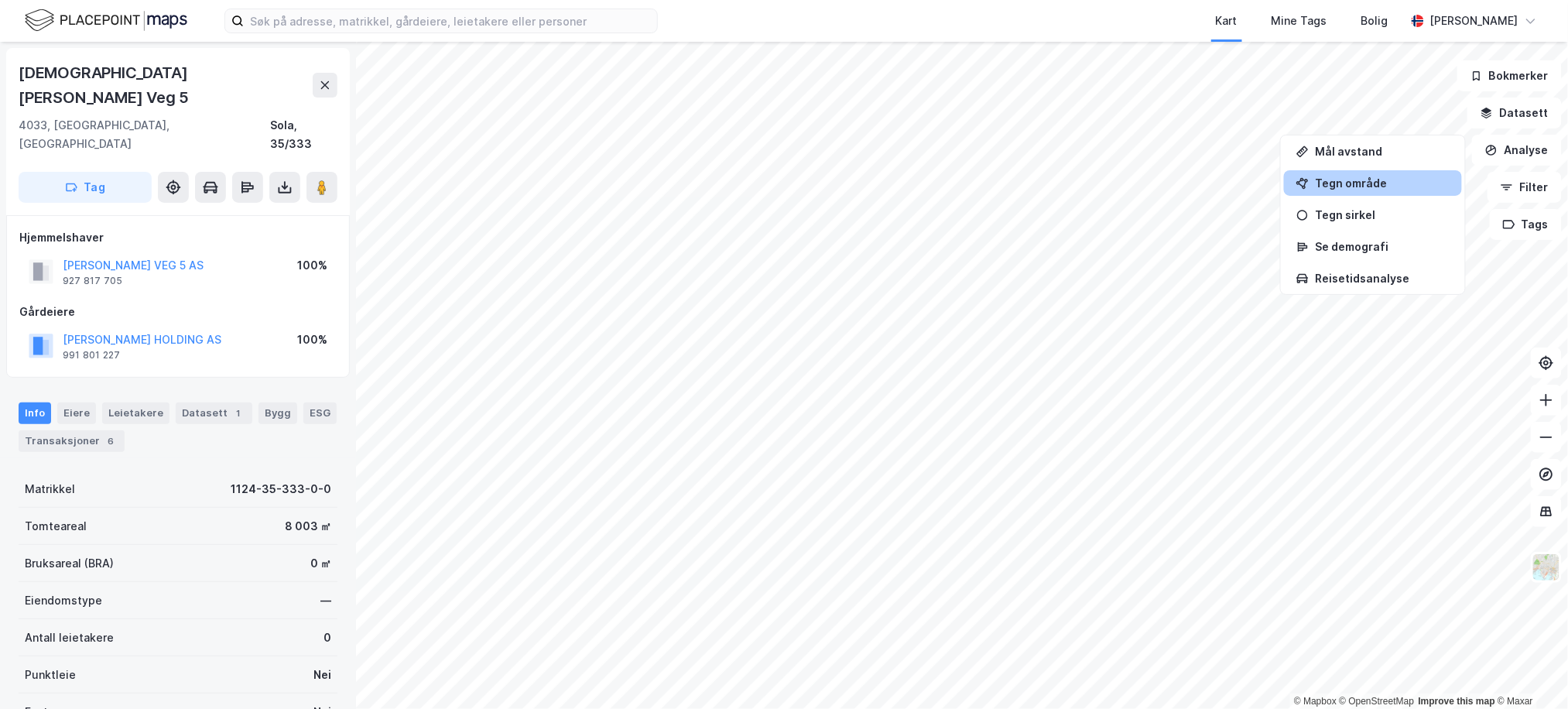
click at [1415, 185] on div "Tegn område" at bounding box center [1383, 183] width 135 height 13
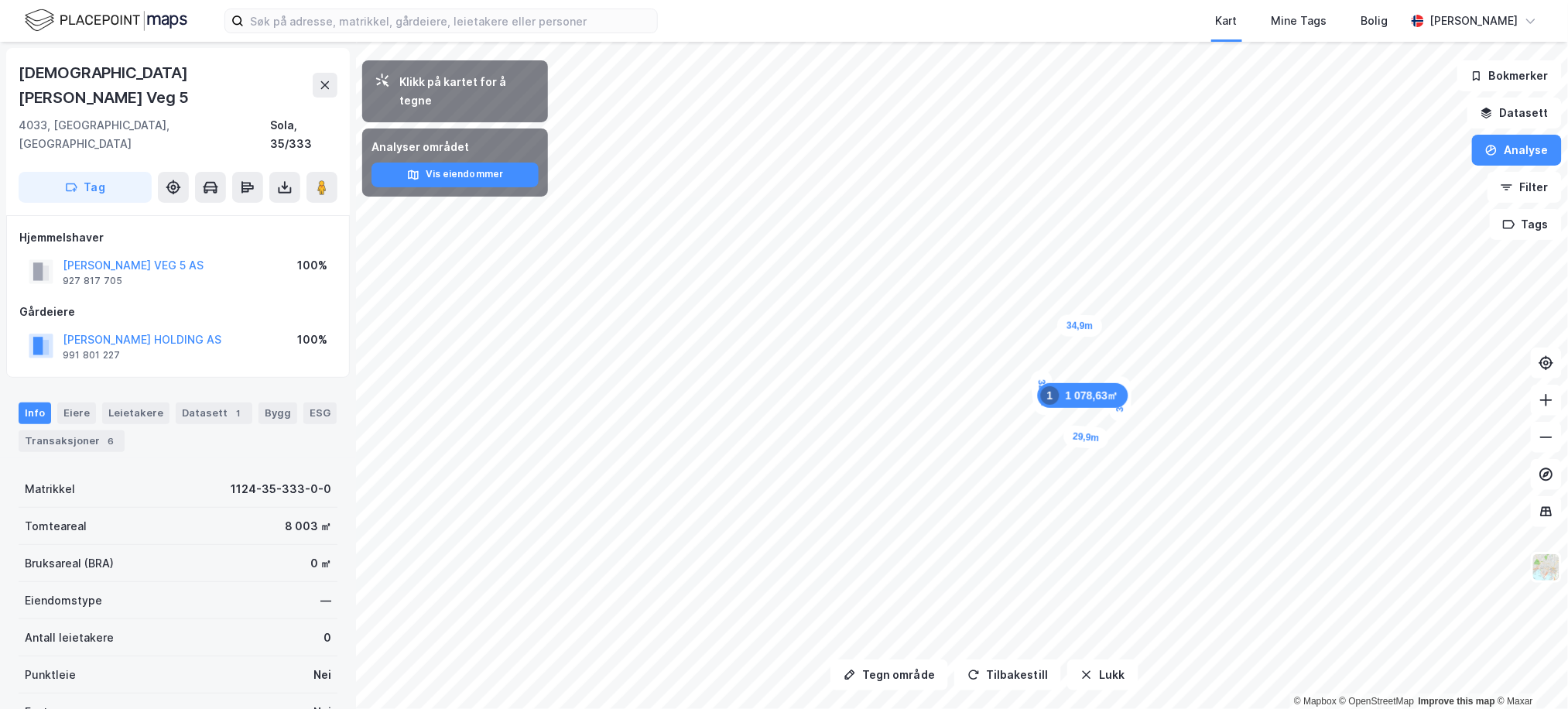
click at [1084, 404] on div "1 078,63㎡ 1" at bounding box center [1083, 395] width 90 height 25
click at [330, 80] on button at bounding box center [324, 85] width 25 height 25
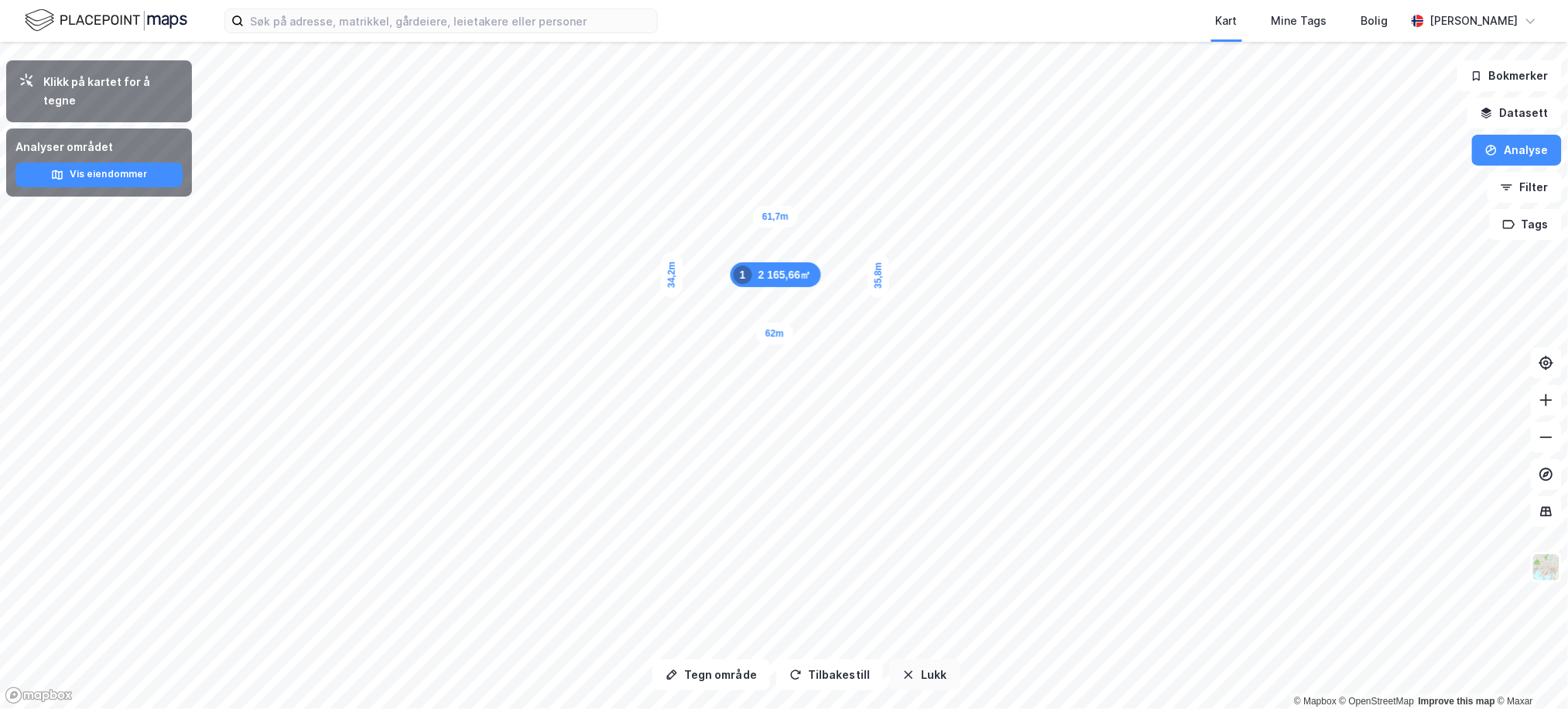
click at [889, 664] on button "Lukk" at bounding box center [925, 675] width 70 height 31
